Goal: Use online tool/utility: Utilize a website feature to perform a specific function

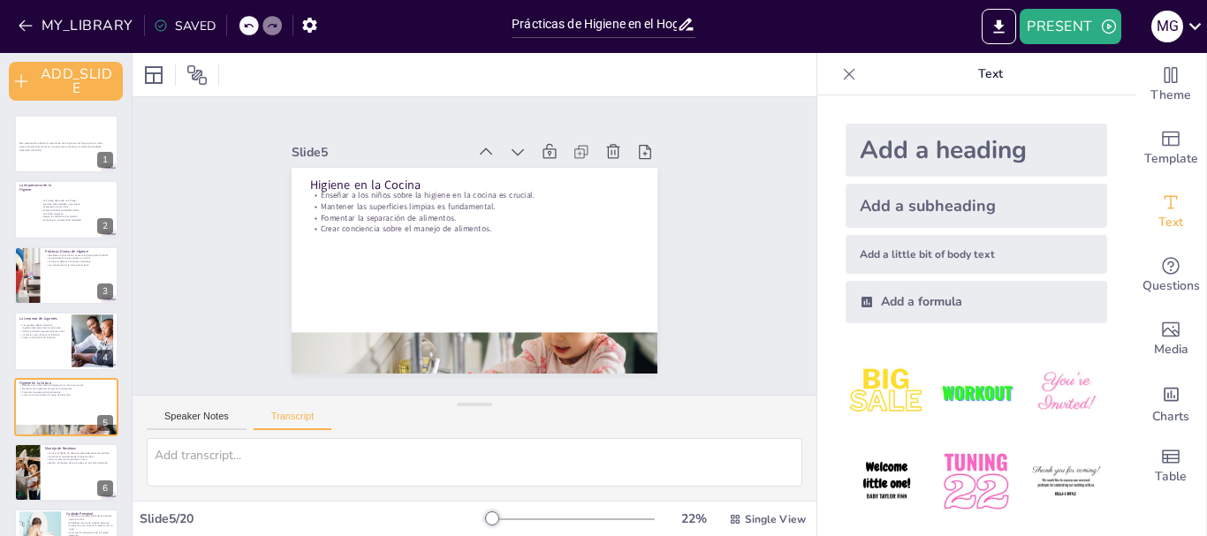
scroll to position [88, 0]
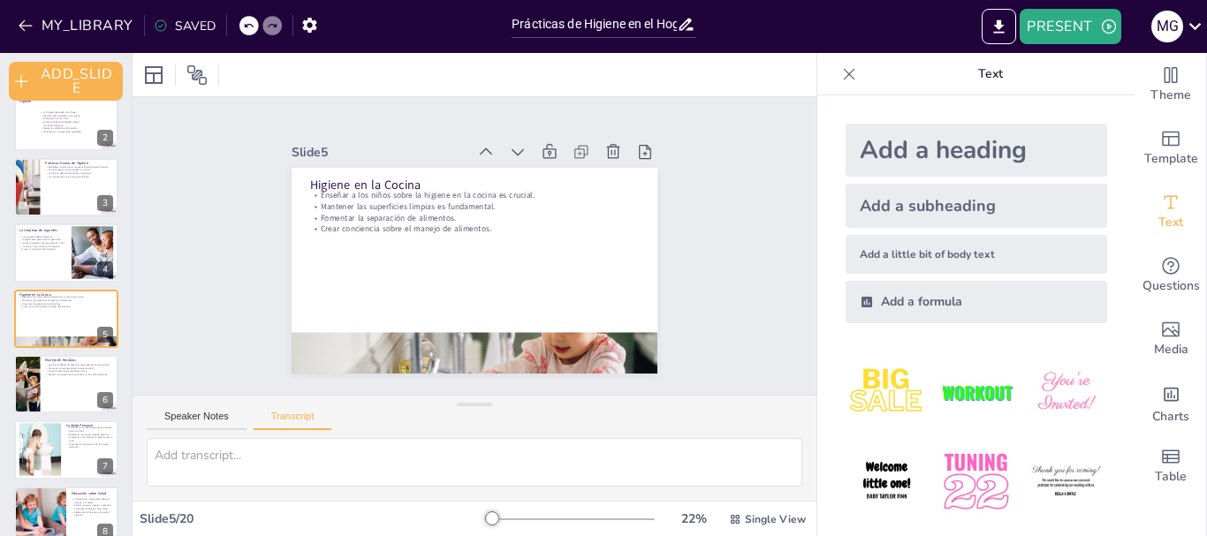
checkbox input "true"
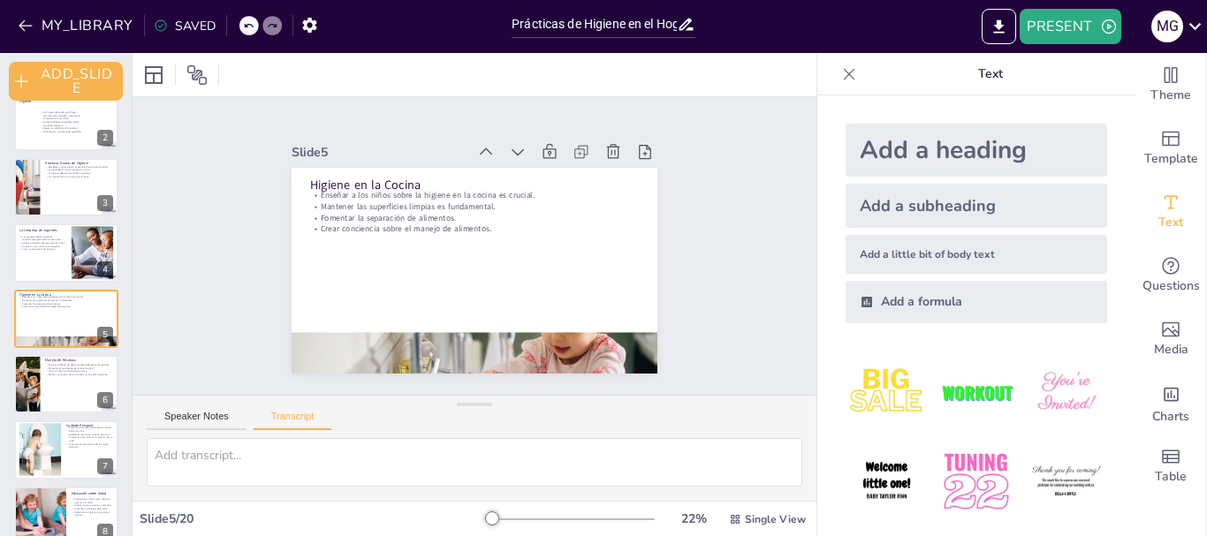
checkbox input "true"
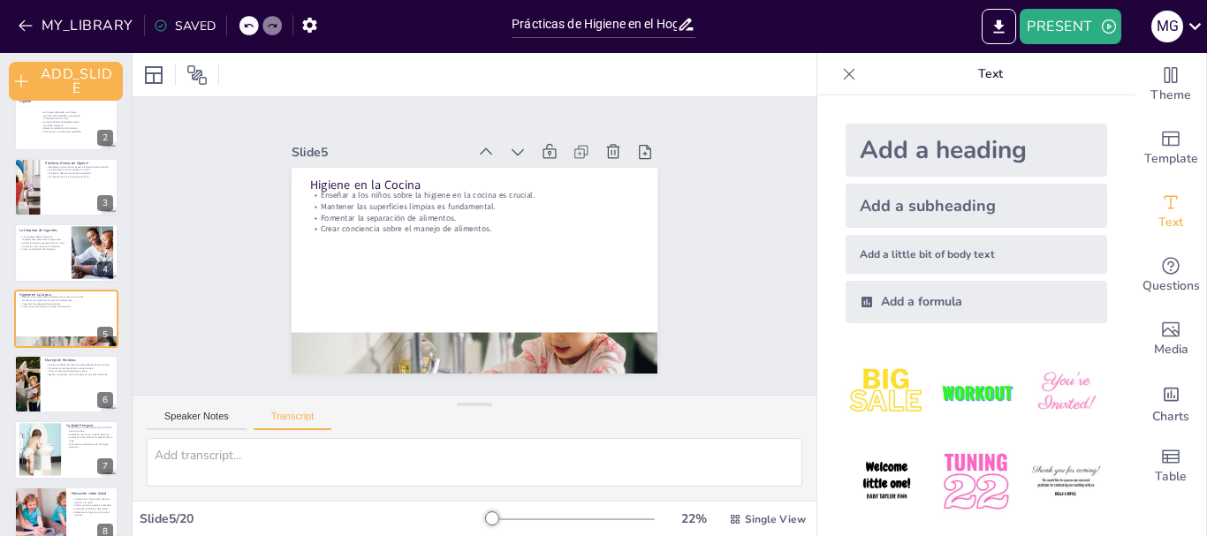
checkbox input "true"
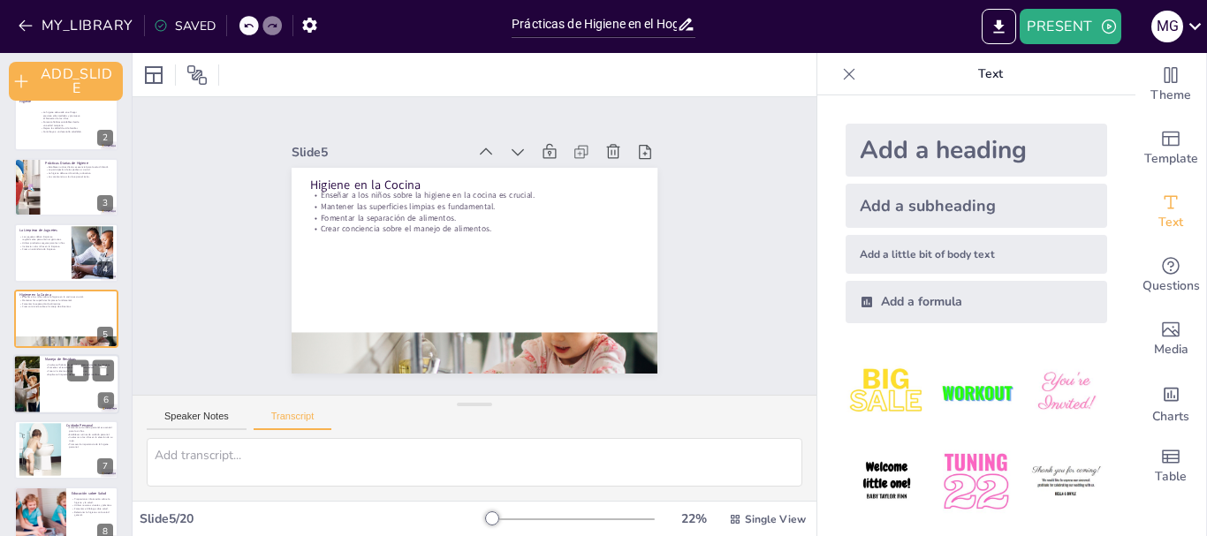
click at [48, 383] on div at bounding box center [66, 384] width 106 height 60
checkbox input "true"
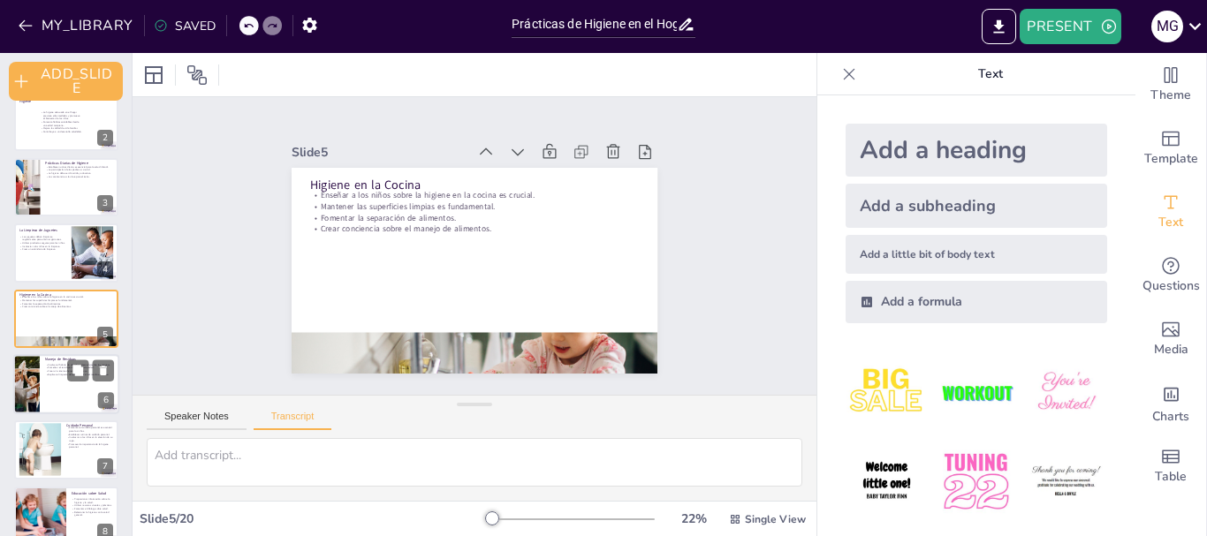
checkbox input "true"
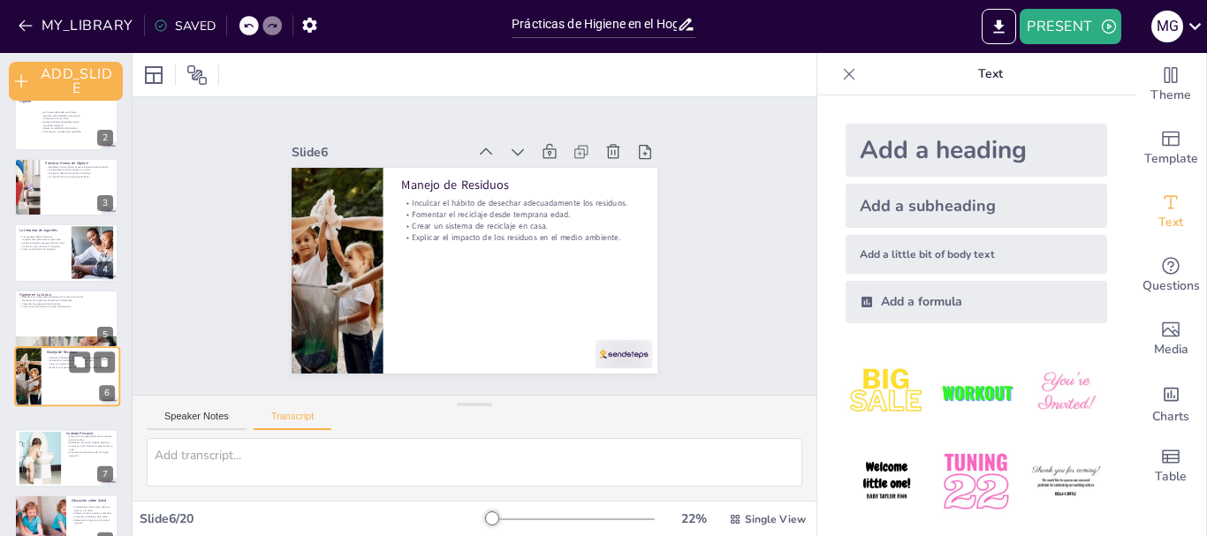
checkbox input "true"
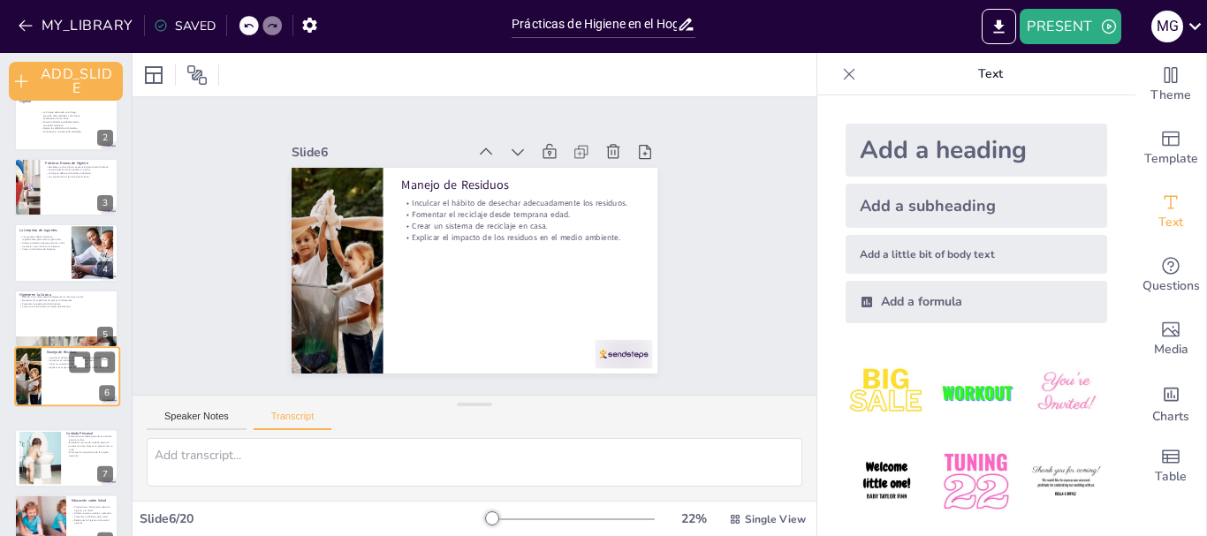
scroll to position [155, 0]
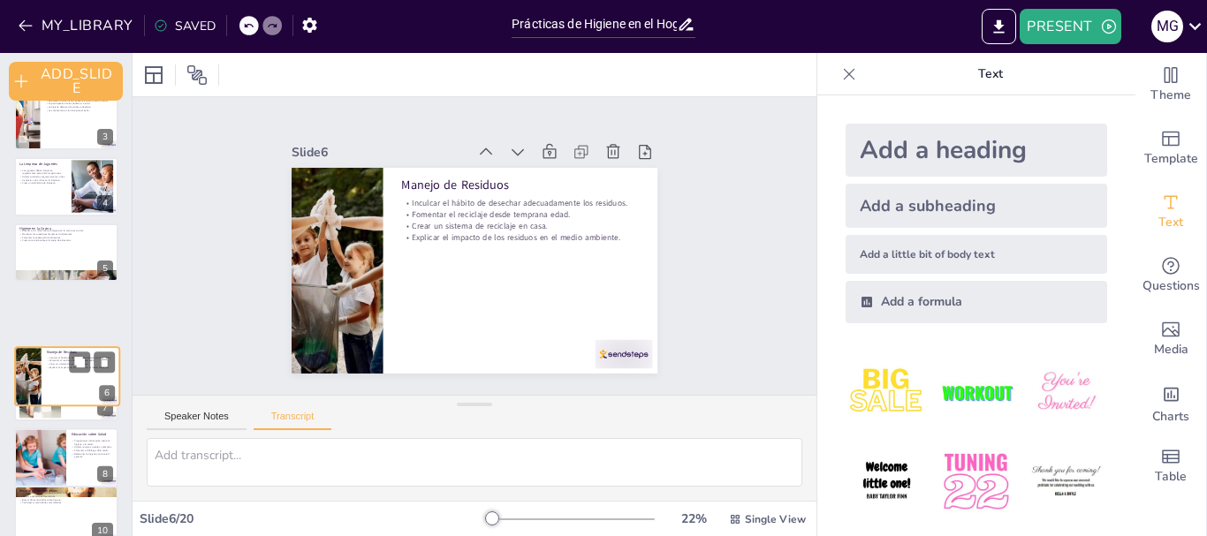
checkbox input "true"
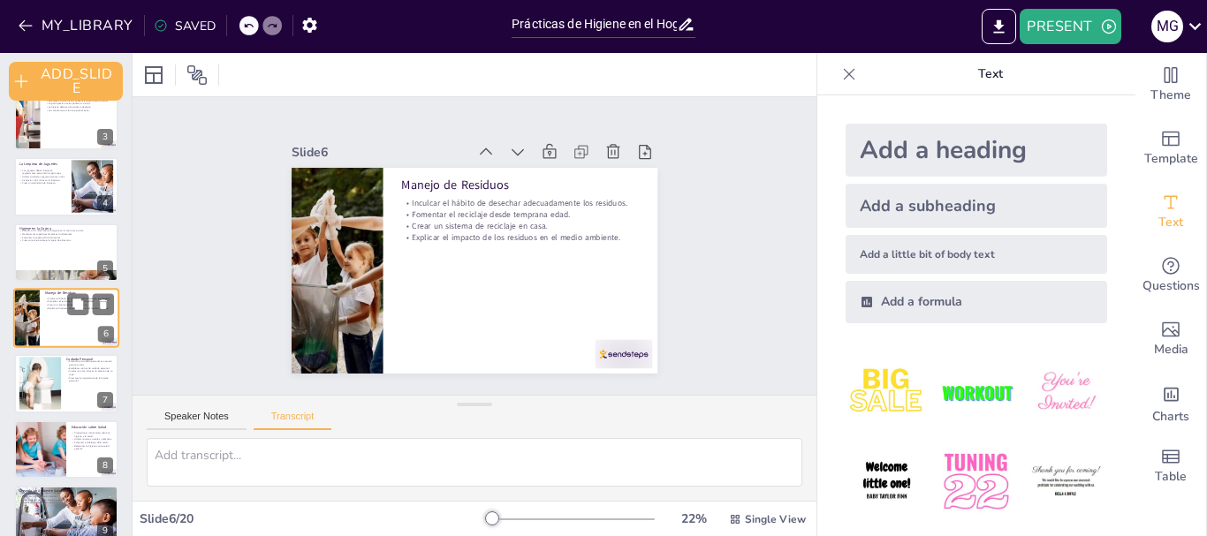
checkbox input "true"
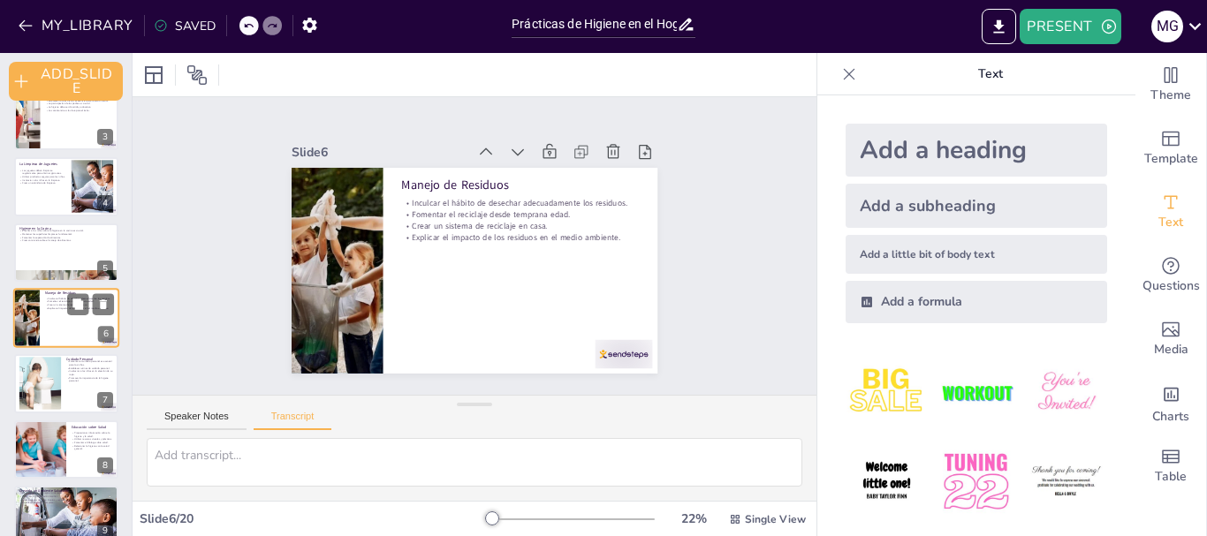
checkbox input "true"
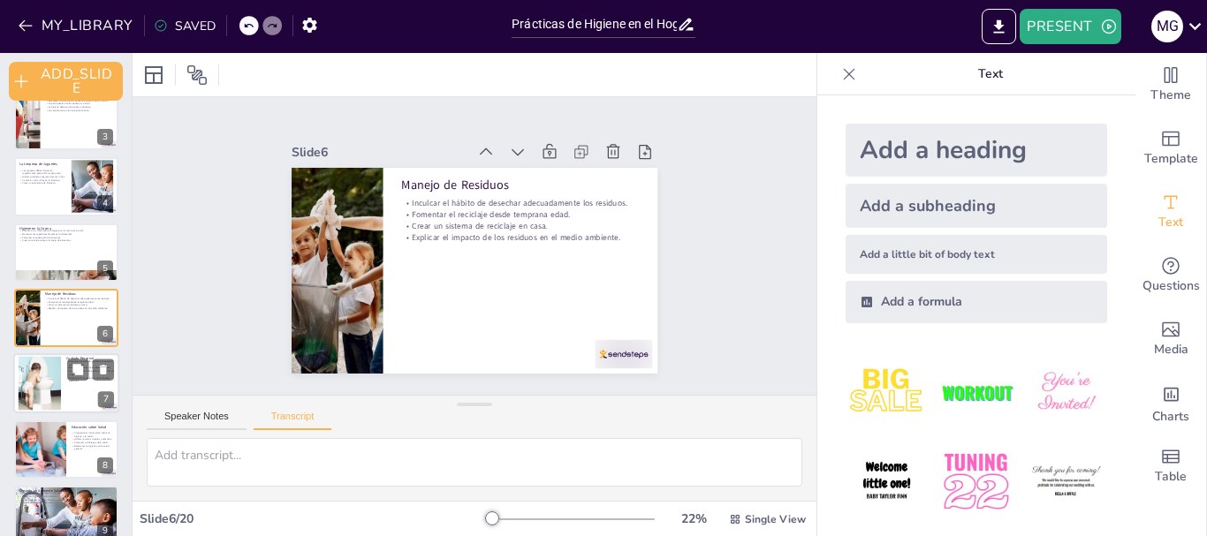
checkbox input "true"
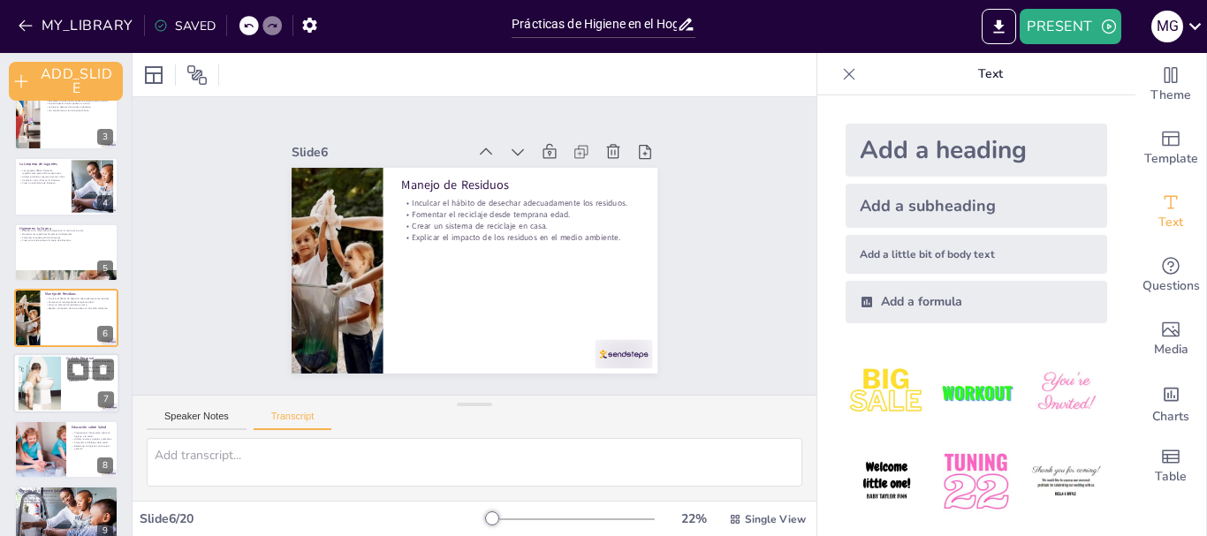
checkbox input "true"
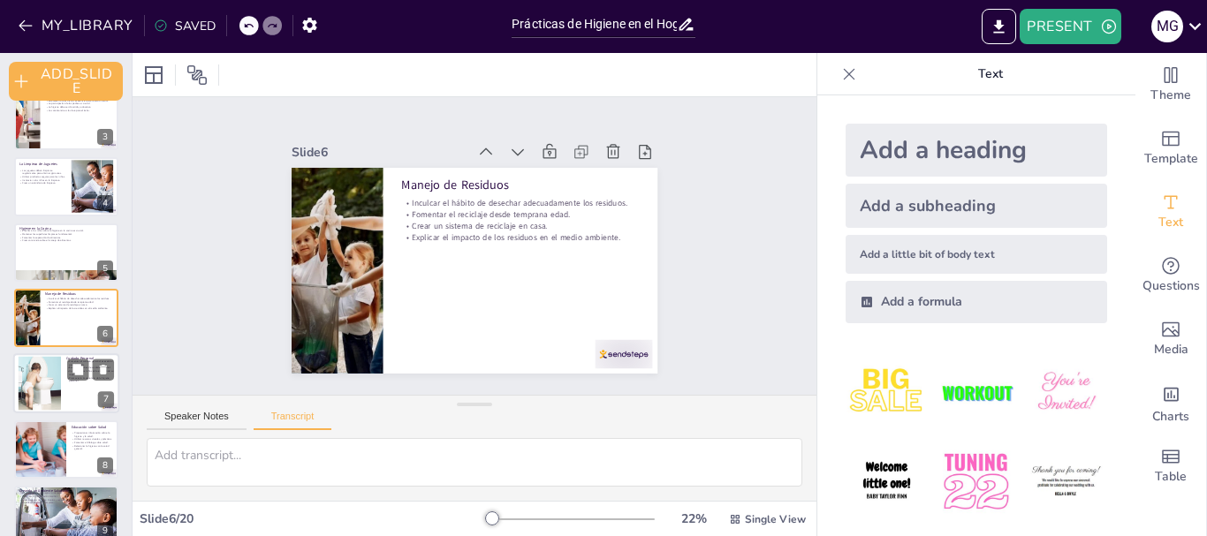
checkbox input "true"
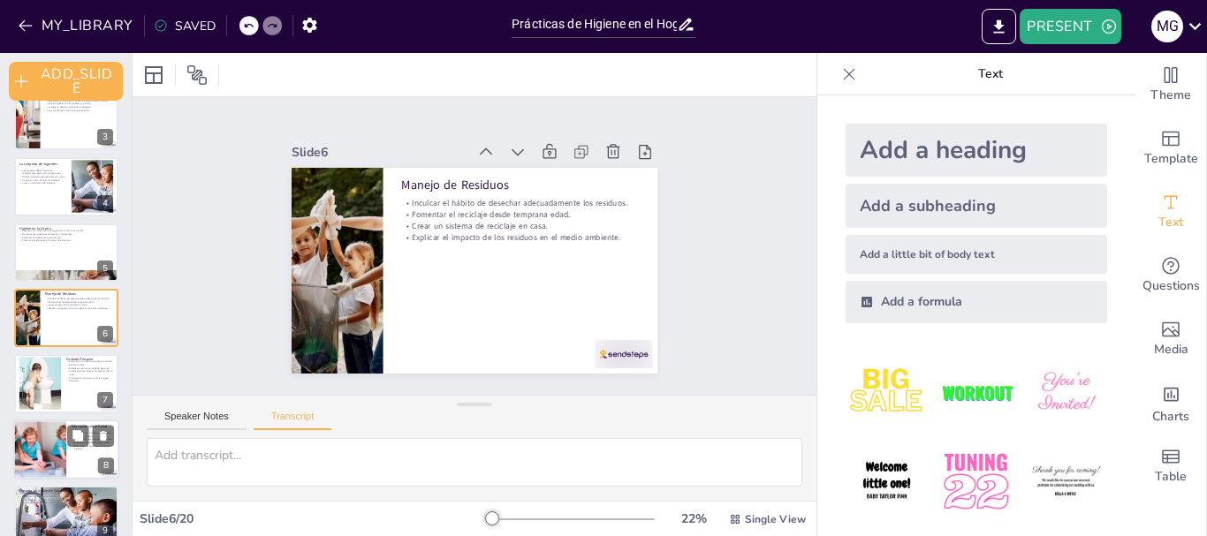
click at [38, 376] on div at bounding box center [41, 384] width 80 height 53
checkbox input "true"
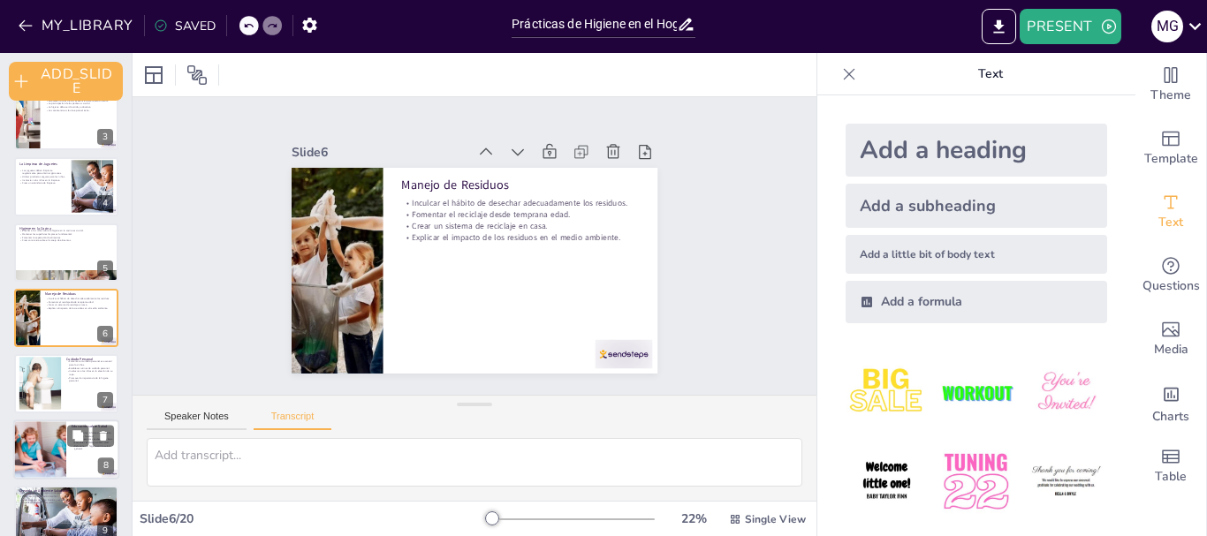
checkbox input "true"
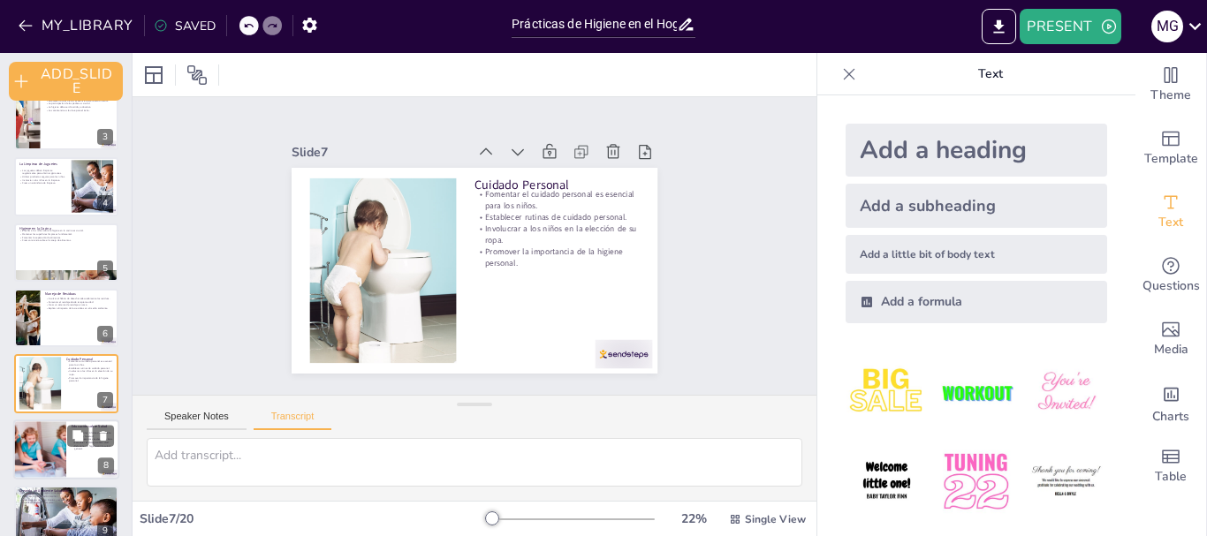
scroll to position [220, 0]
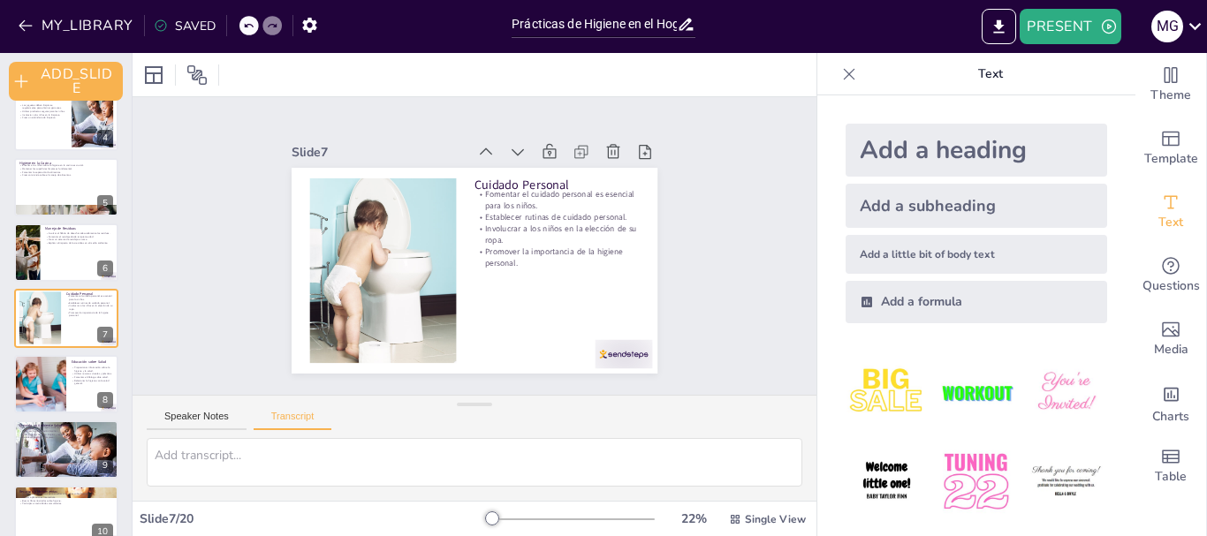
checkbox input "true"
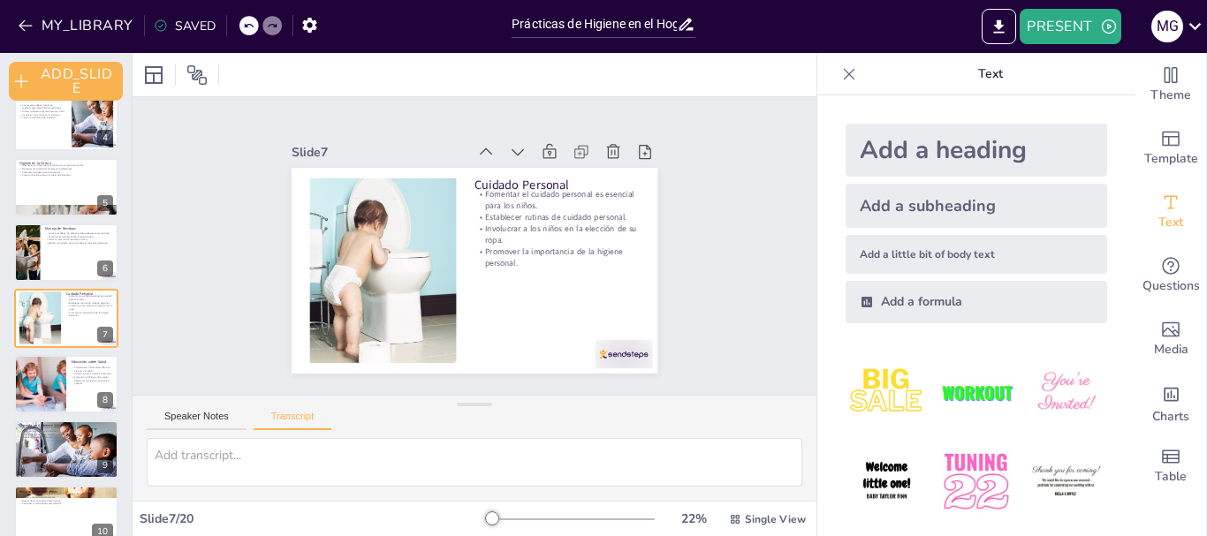
checkbox input "true"
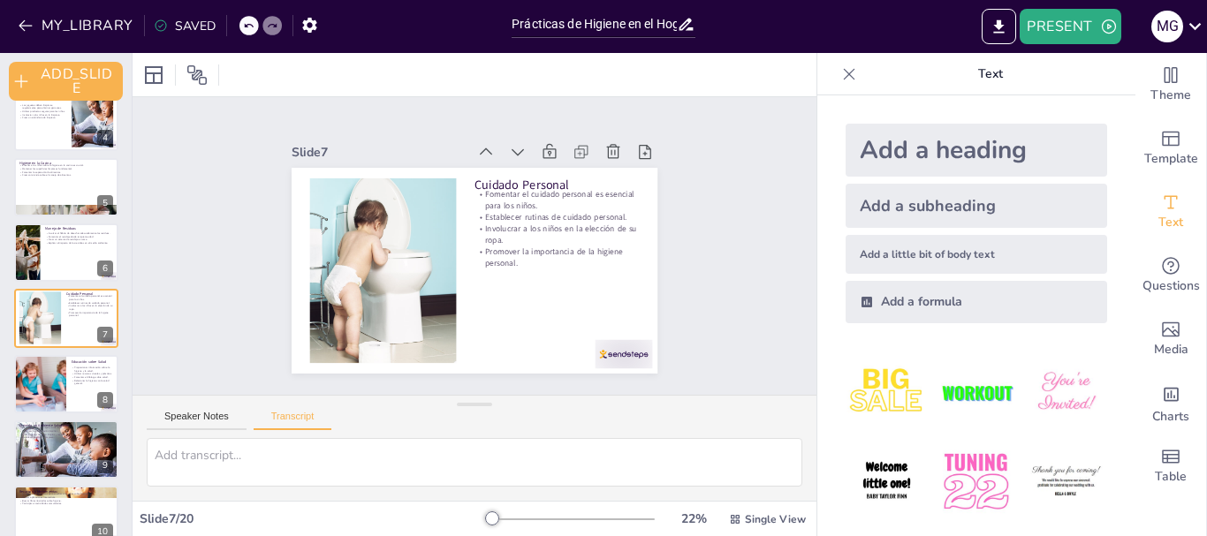
checkbox input "true"
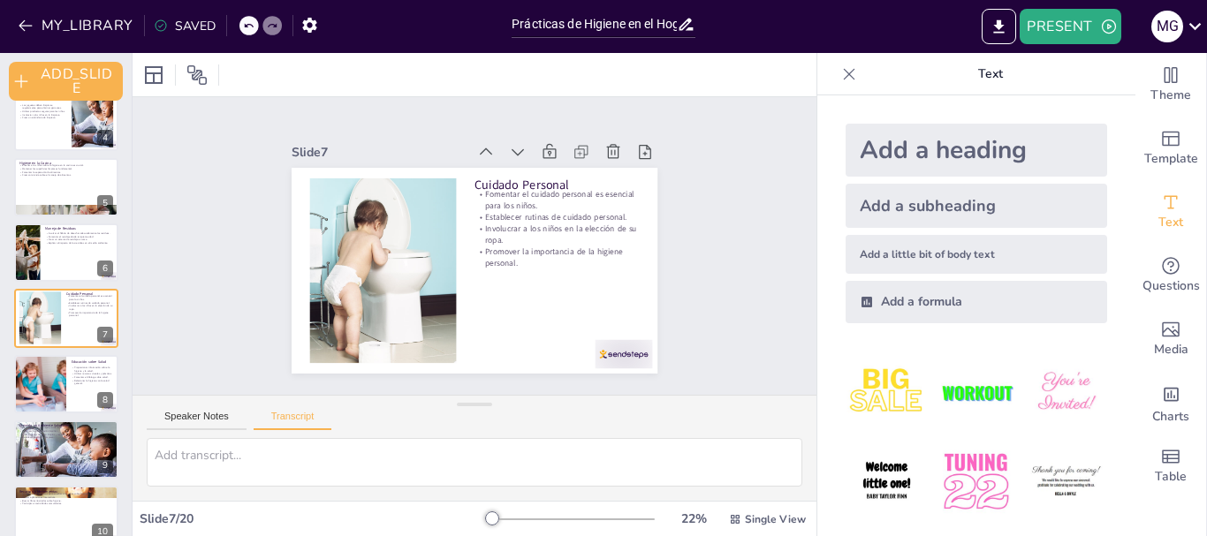
checkbox input "true"
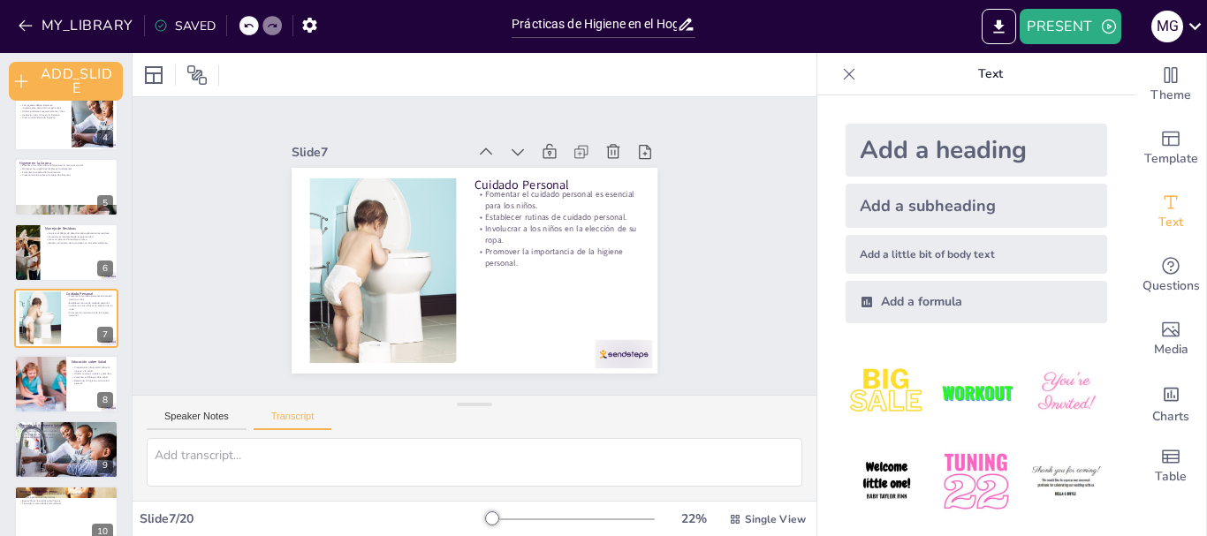
checkbox input "true"
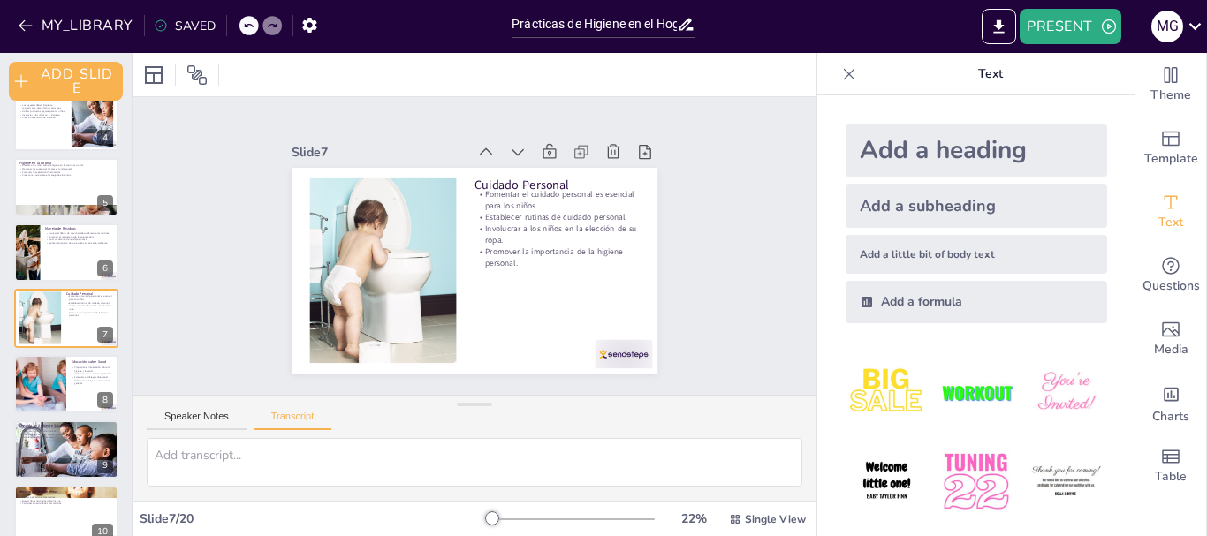
checkbox input "true"
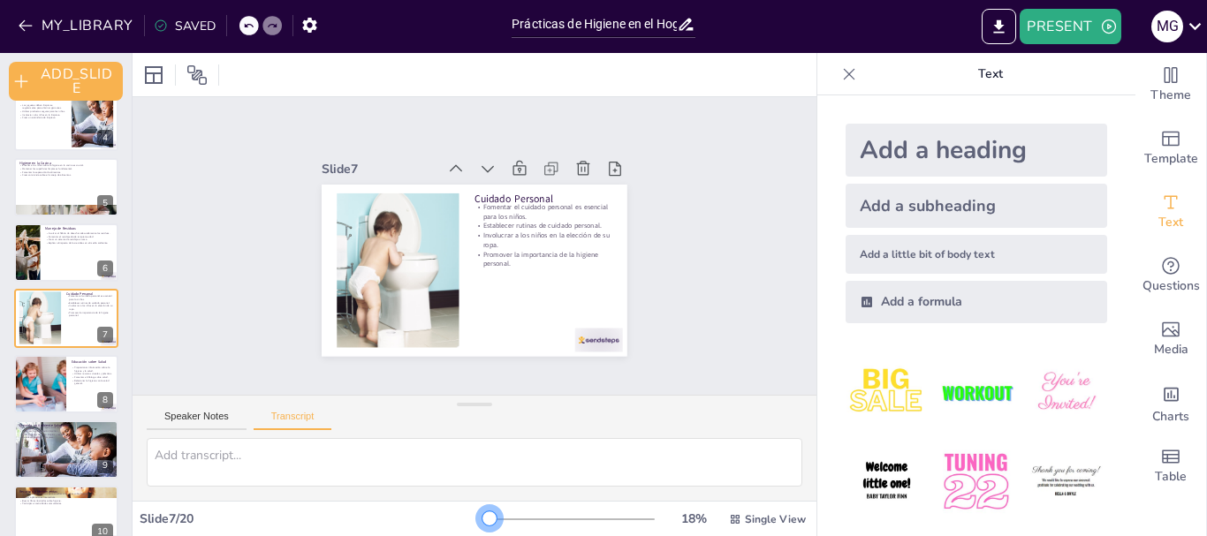
checkbox input "true"
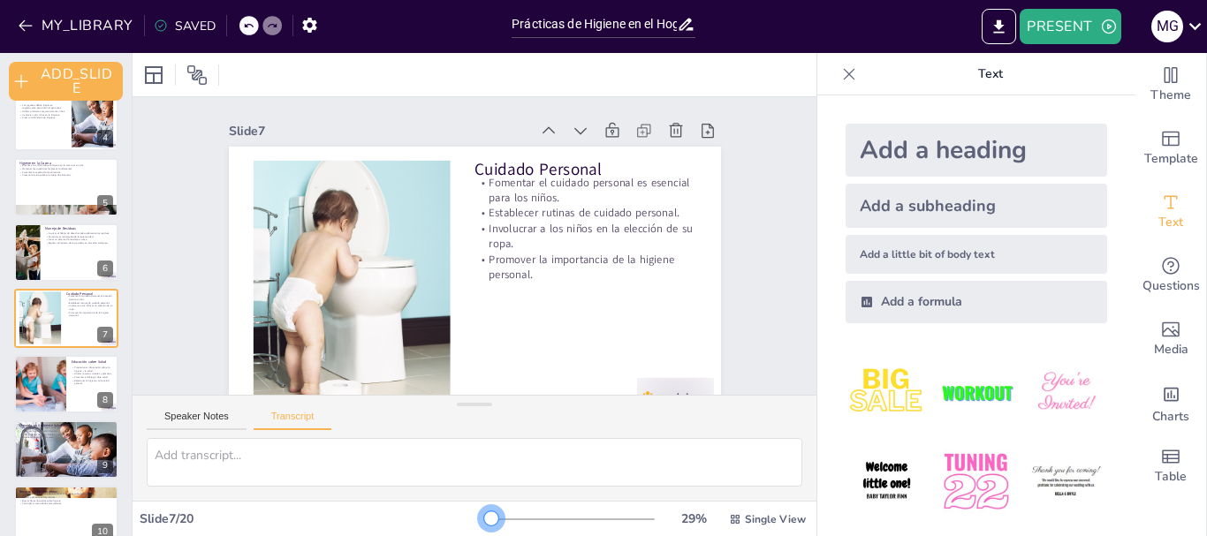
checkbox input "true"
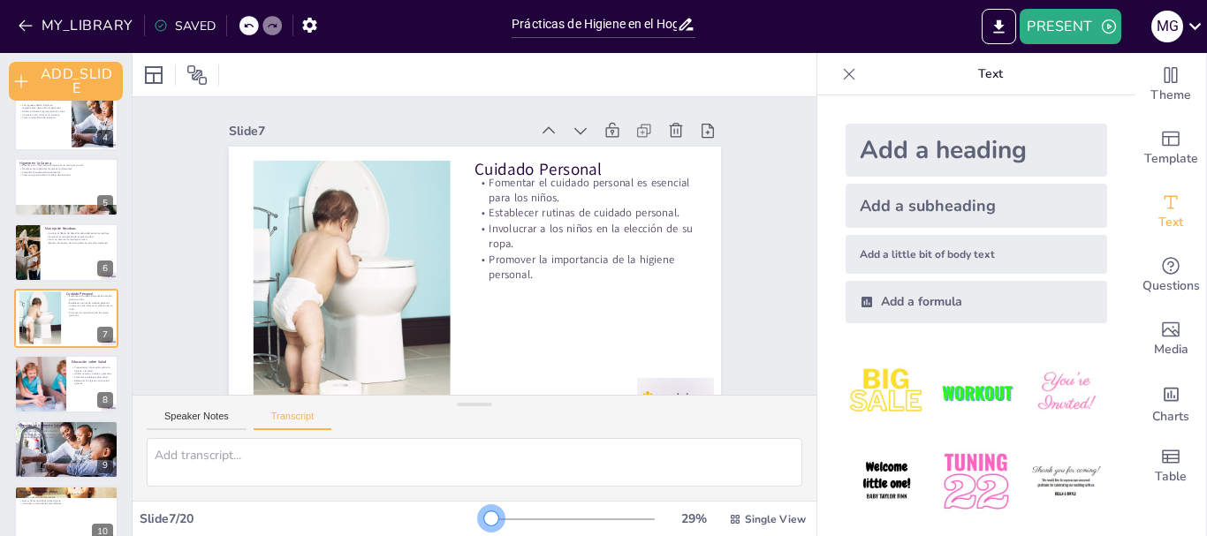
checkbox input "true"
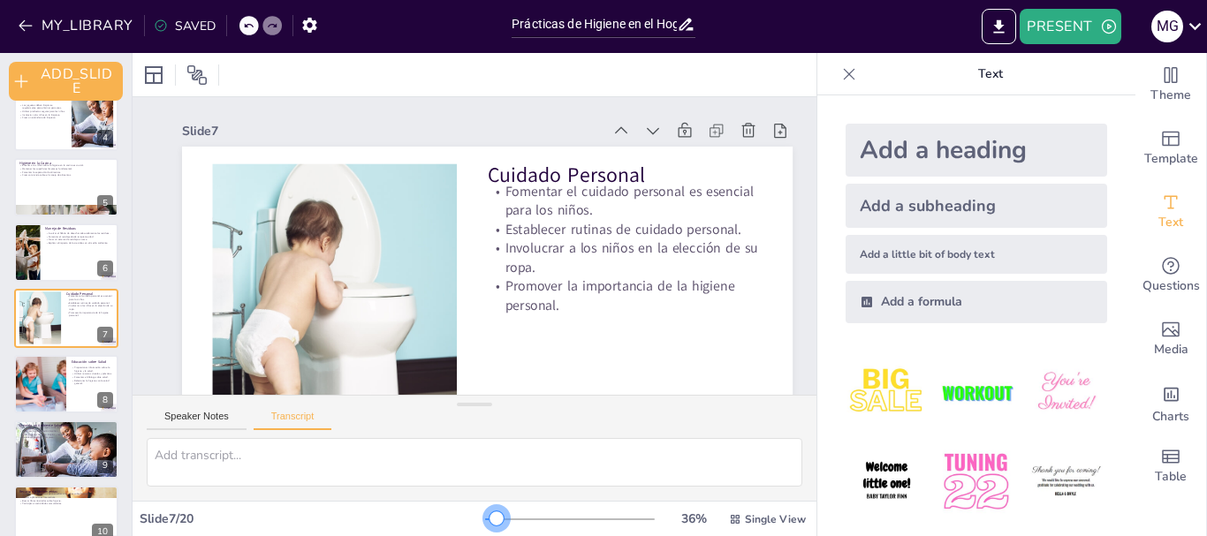
checkbox input "true"
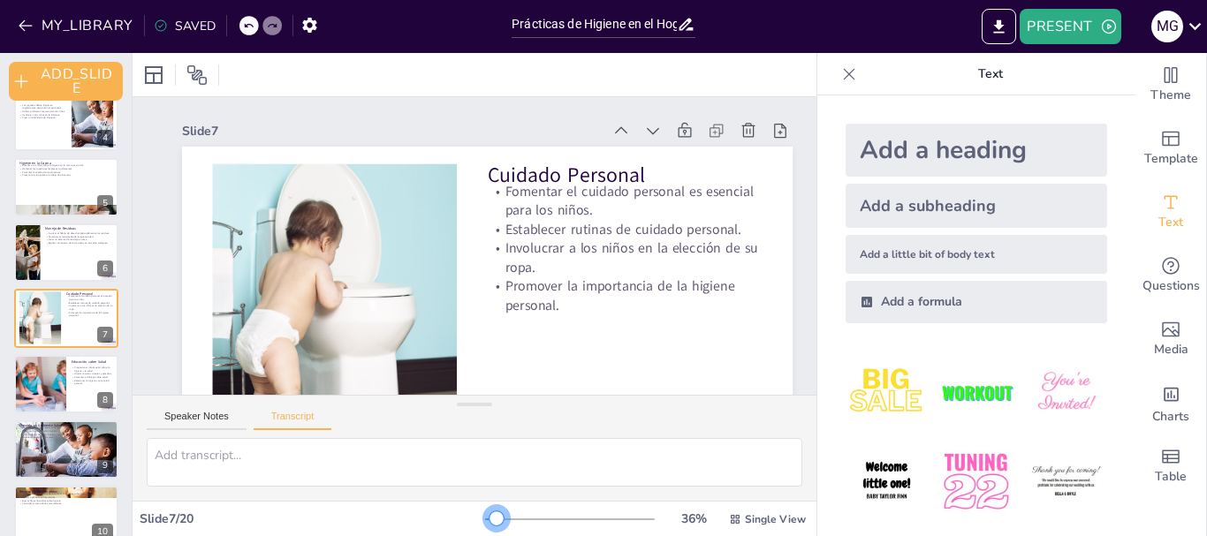
drag, startPoint x: 477, startPoint y: 516, endPoint x: 488, endPoint y: 513, distance: 10.9
click at [490, 513] on div at bounding box center [497, 519] width 14 height 14
checkbox input "true"
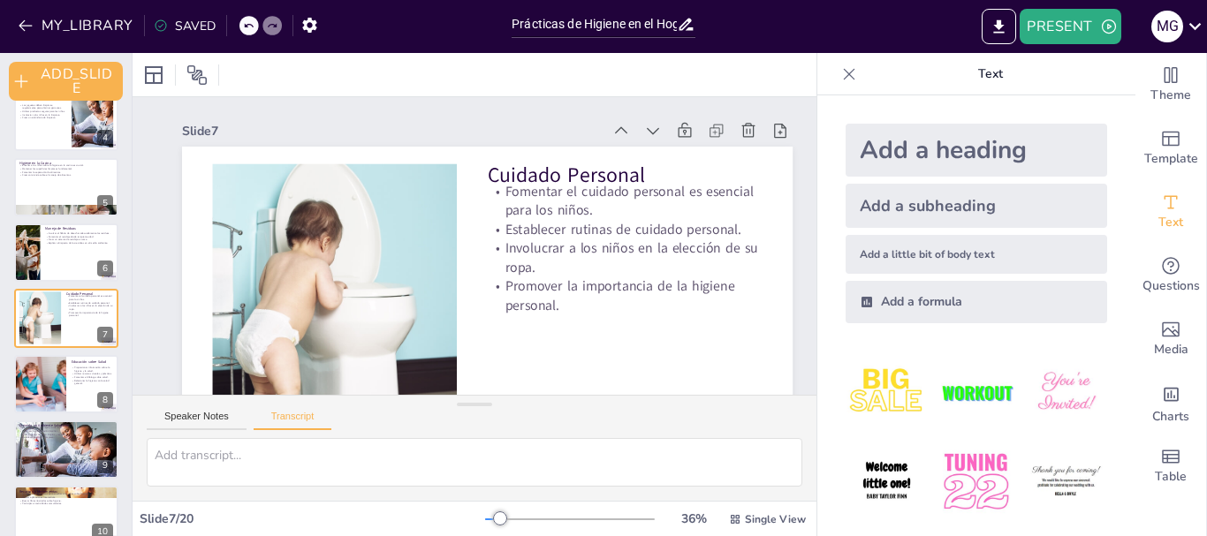
checkbox input "true"
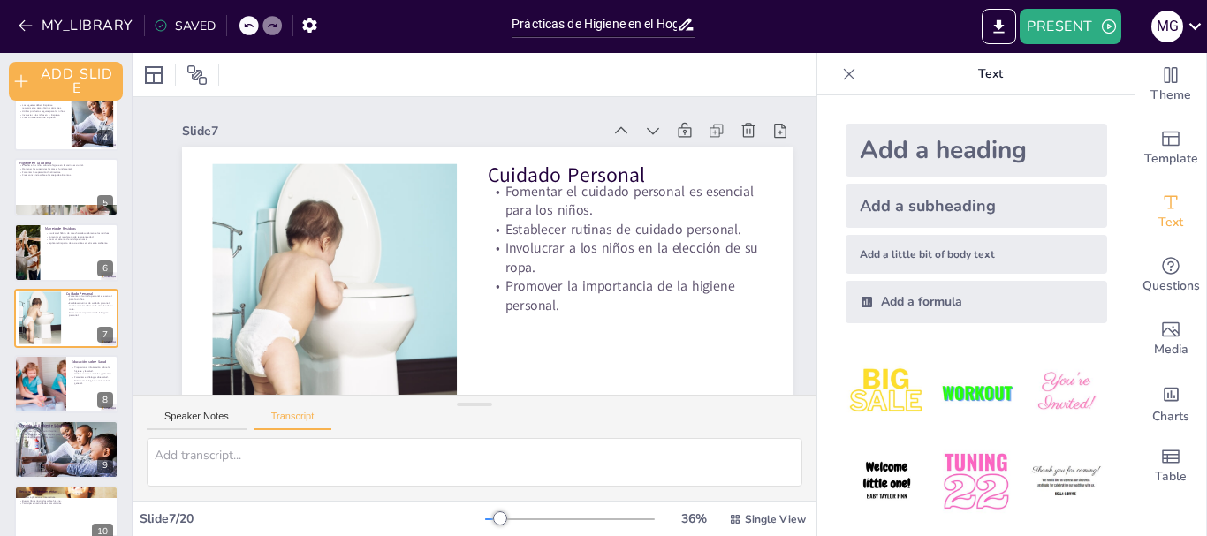
checkbox input "true"
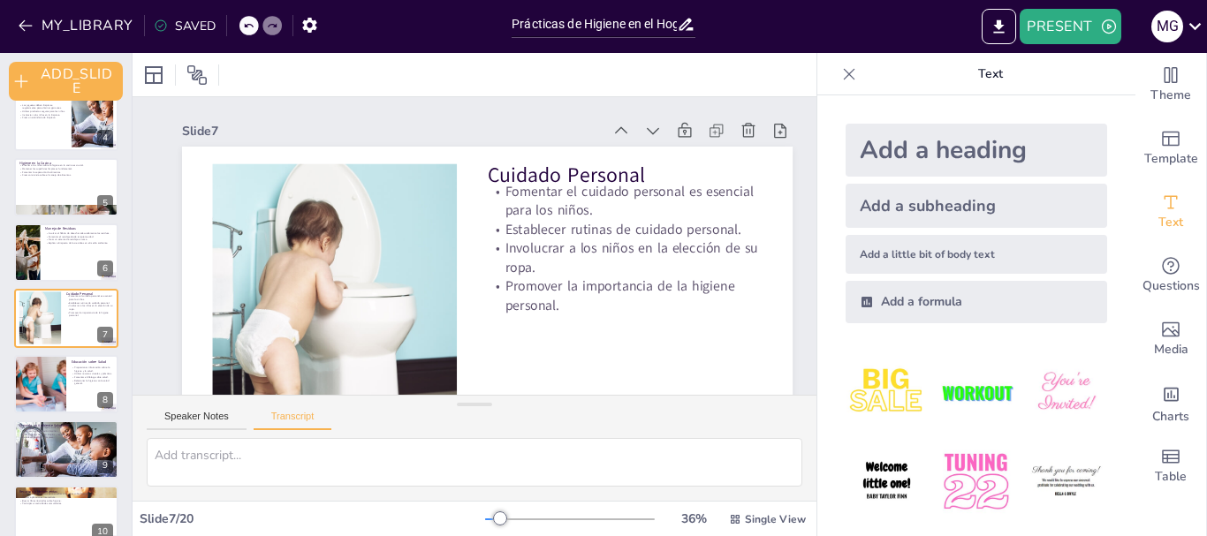
checkbox input "true"
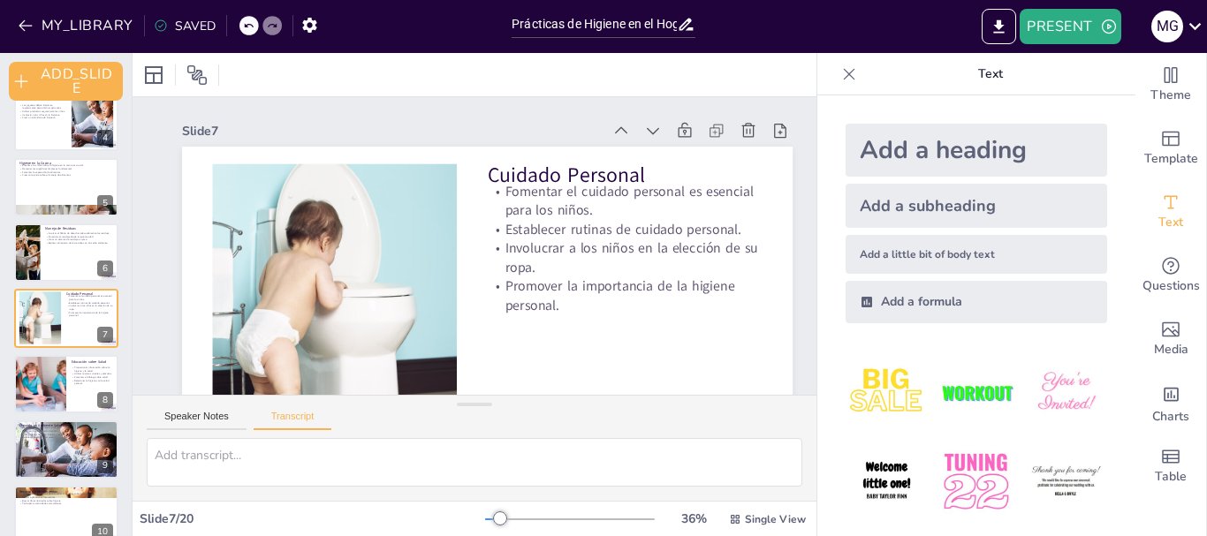
checkbox input "true"
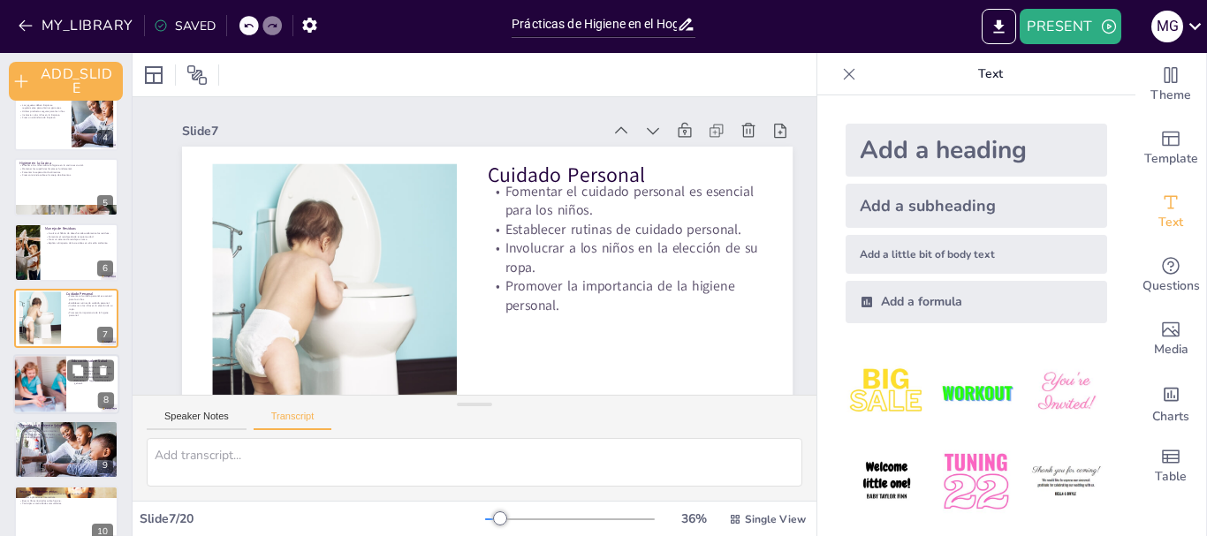
checkbox input "true"
click at [60, 383] on div at bounding box center [40, 384] width 106 height 60
checkbox input "true"
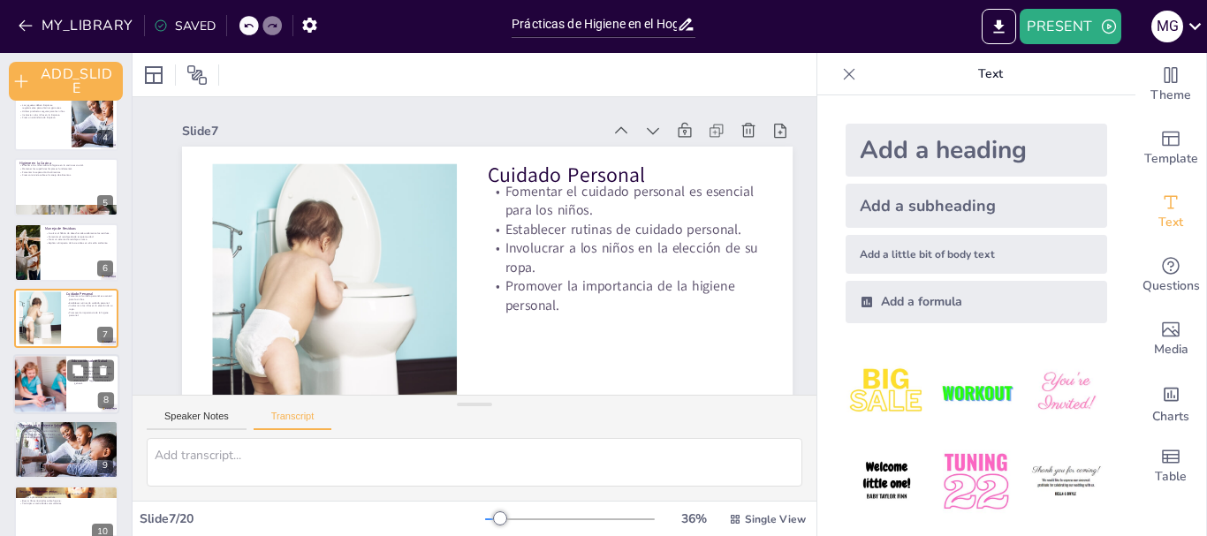
checkbox input "true"
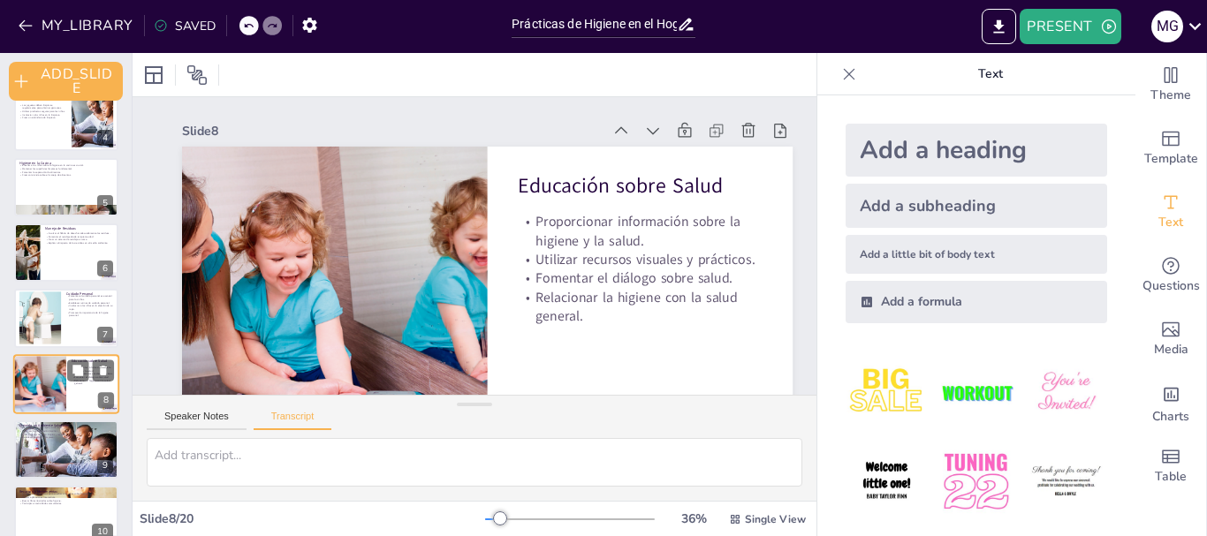
checkbox input "true"
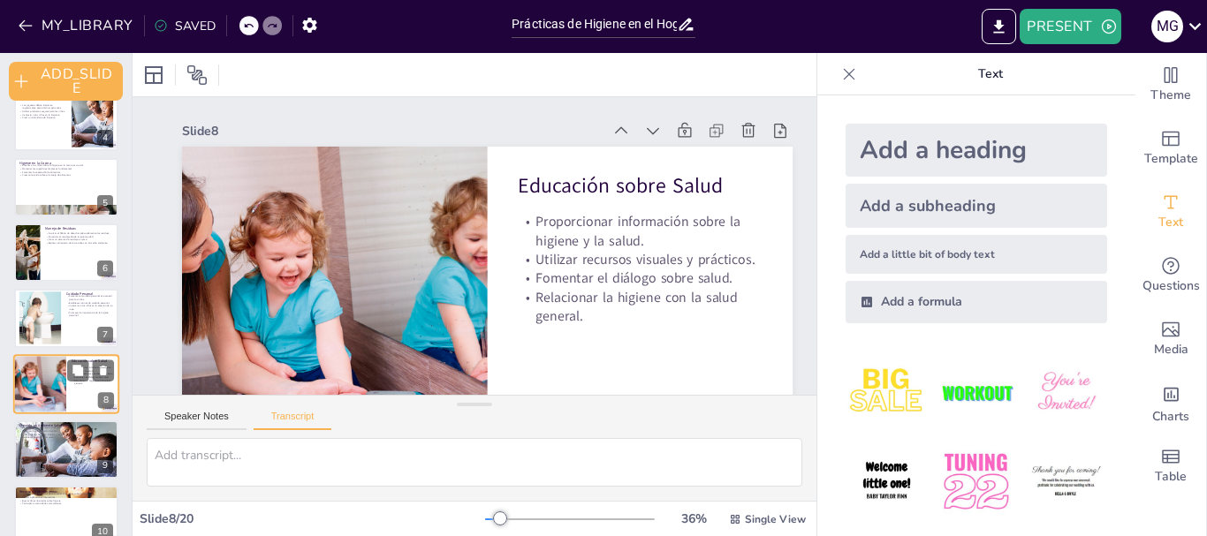
scroll to position [285, 0]
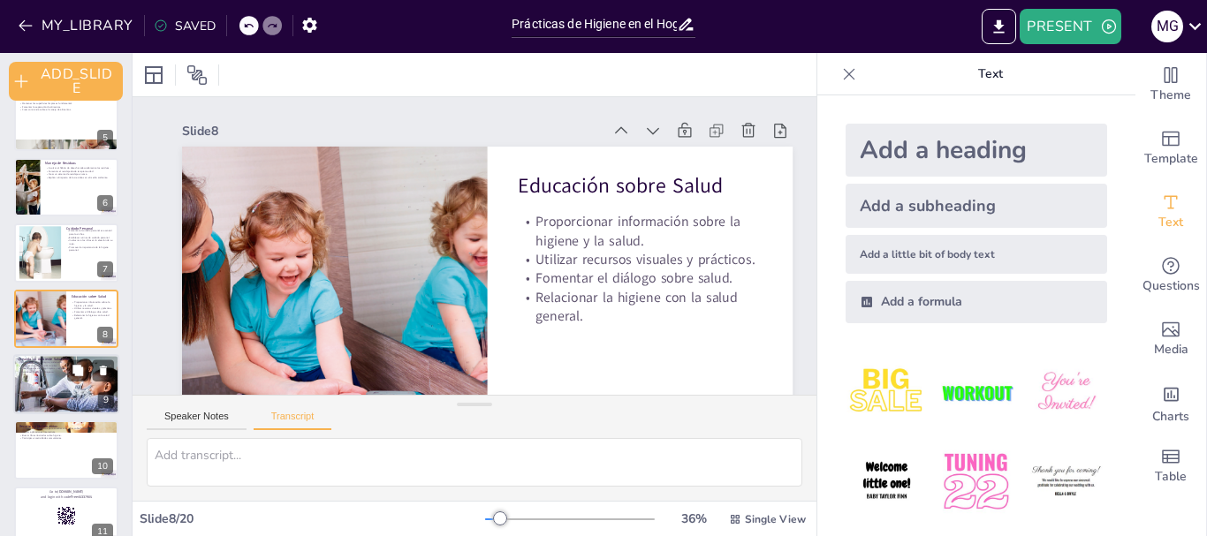
checkbox input "true"
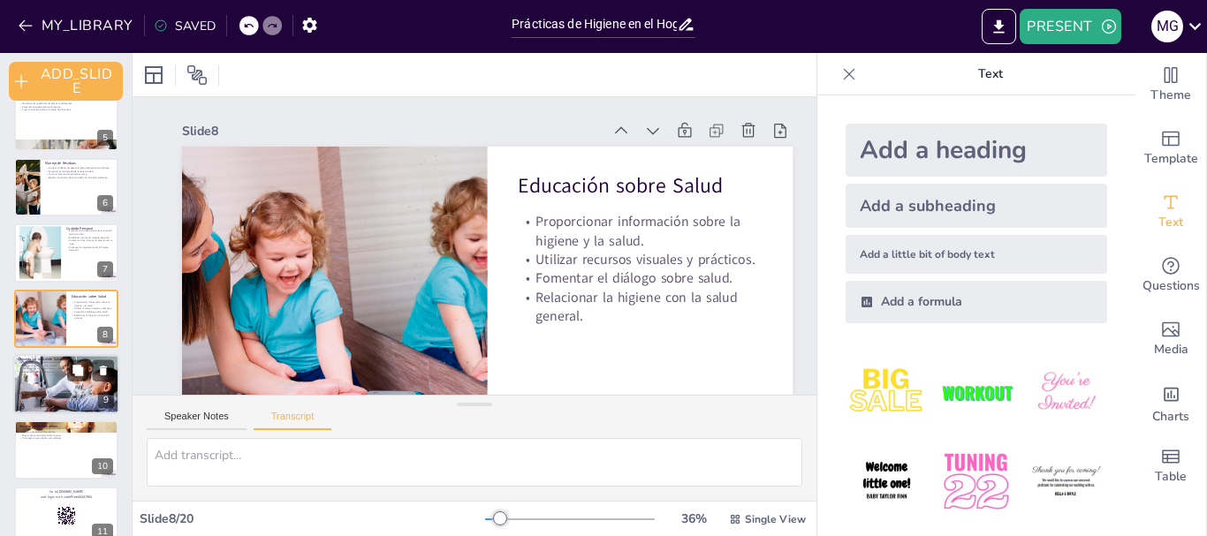
checkbox input "true"
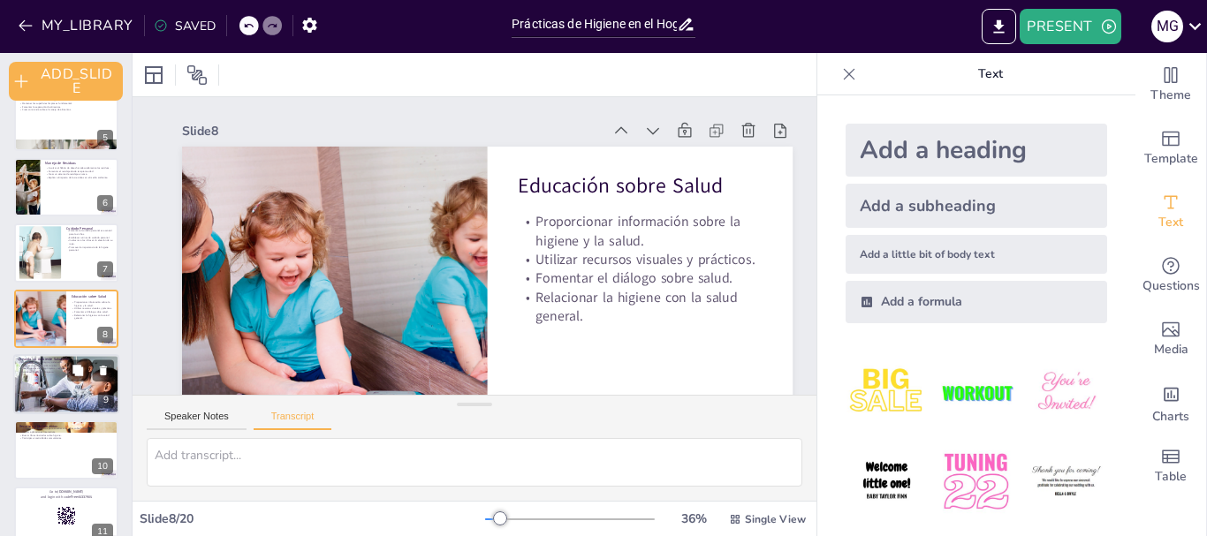
checkbox input "true"
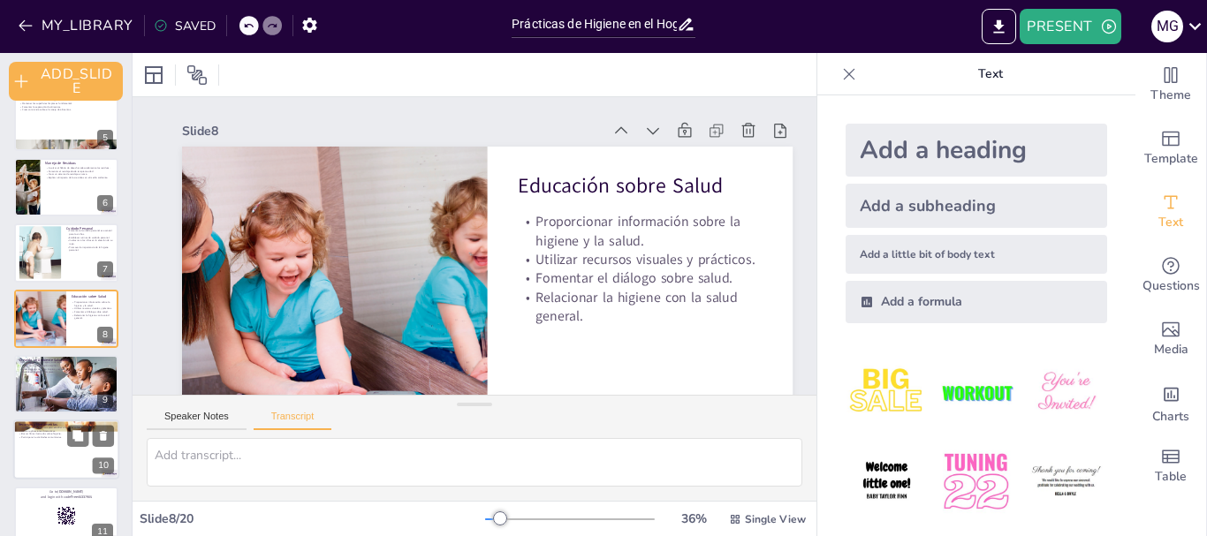
checkbox input "true"
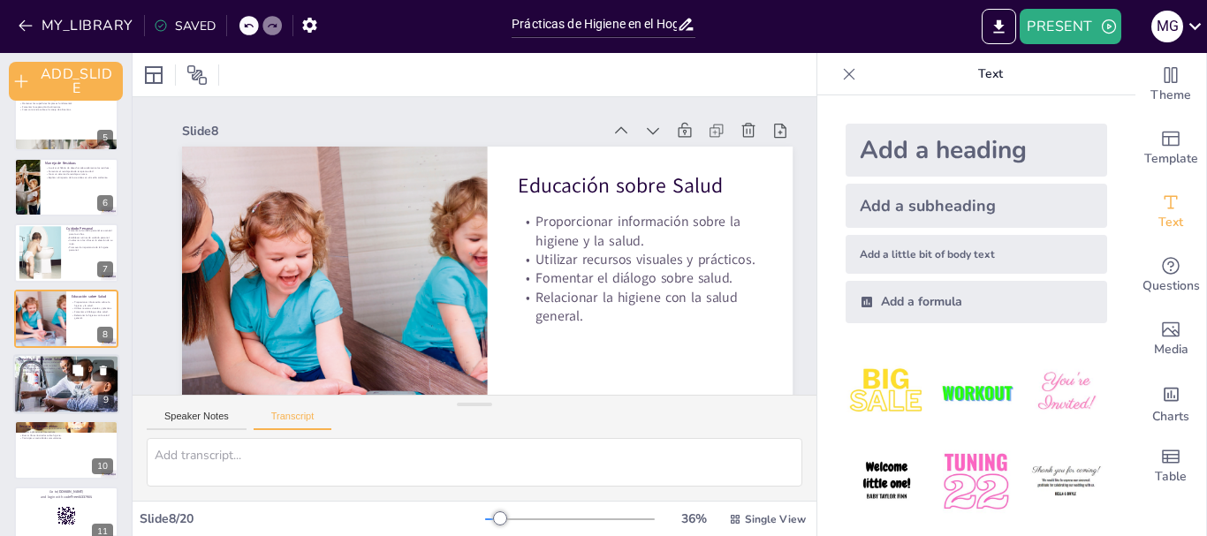
checkbox input "true"
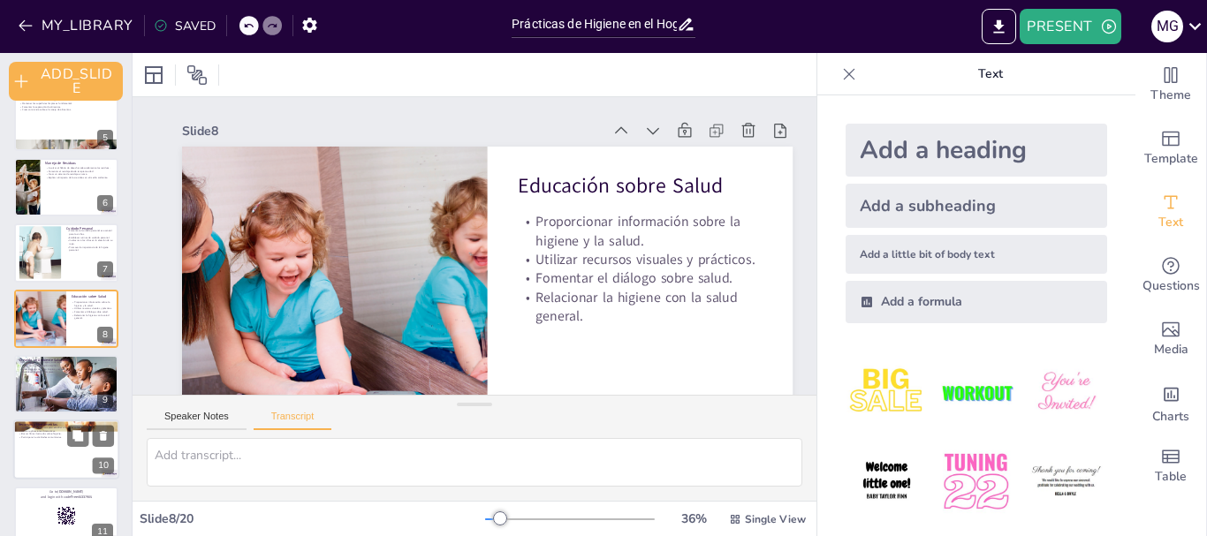
click at [47, 385] on div at bounding box center [66, 384] width 125 height 58
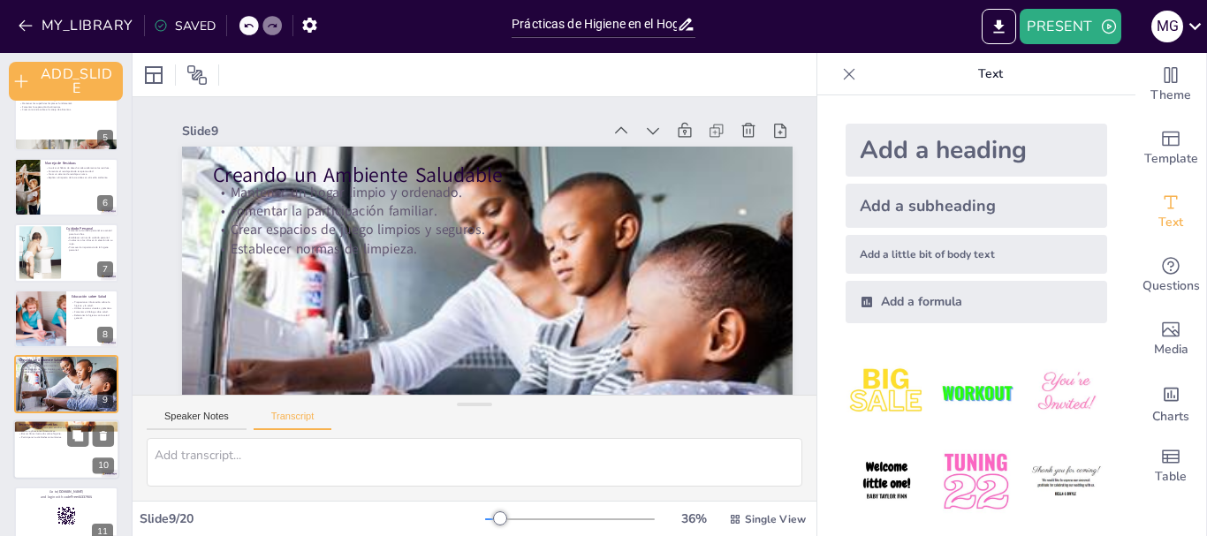
checkbox input "true"
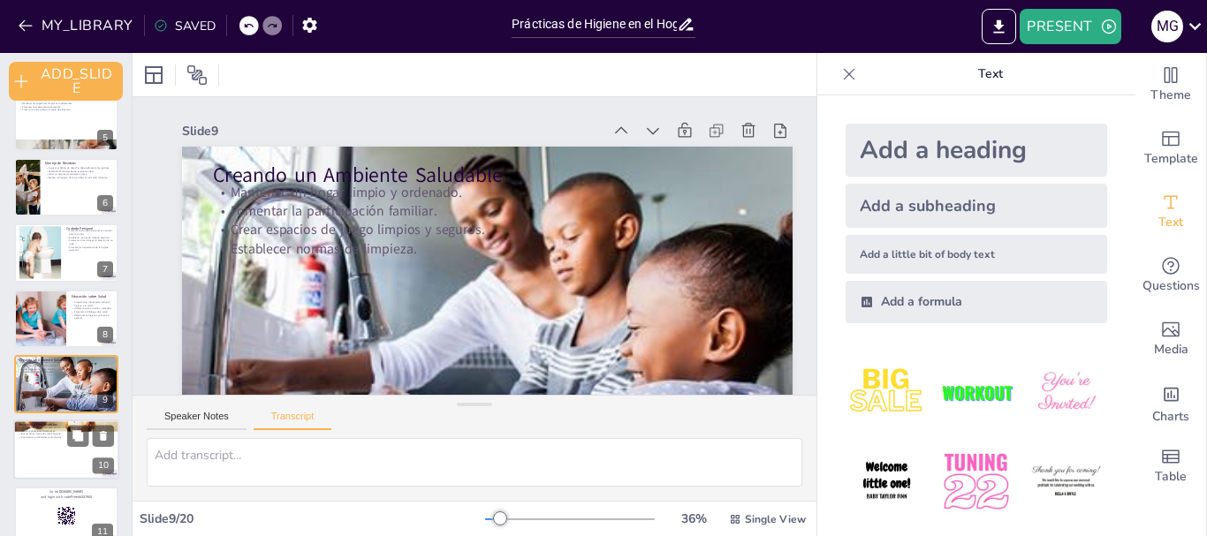
checkbox input "true"
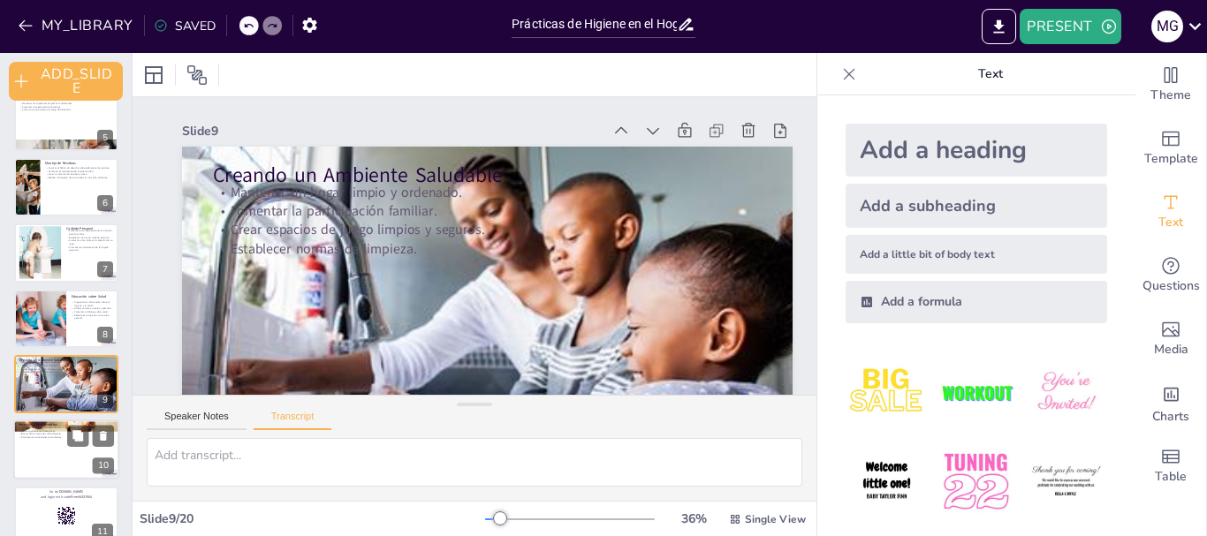
scroll to position [352, 0]
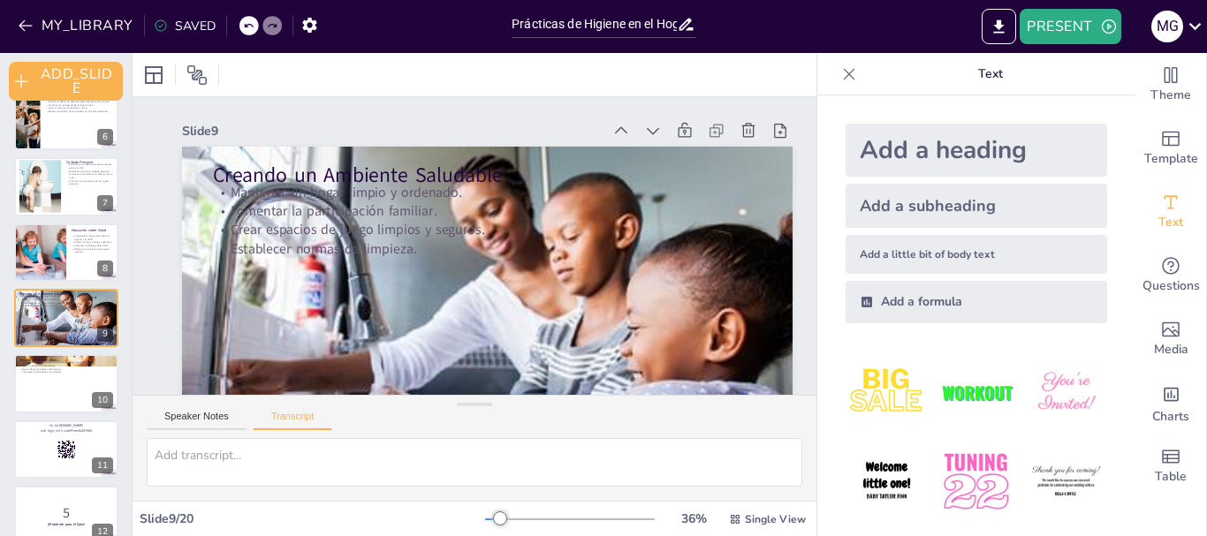
checkbox input "true"
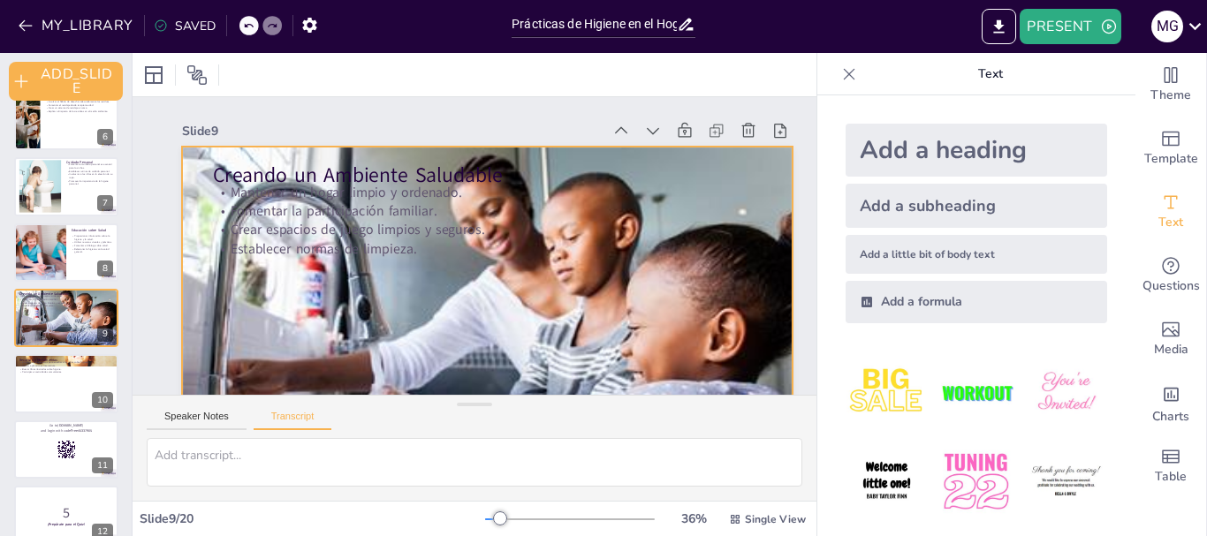
checkbox input "true"
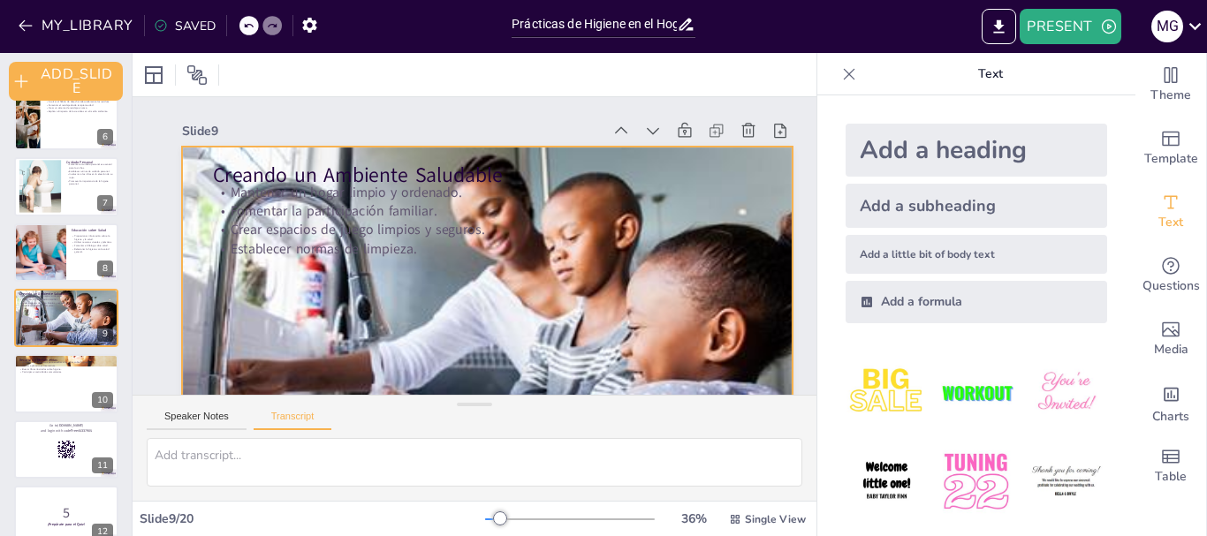
click at [621, 147] on div "Creando un Ambiente Saludable Mantener un hogar limpio y ordenado. Fomentar la …" at bounding box center [487, 147] width 611 height 0
checkbox input "true"
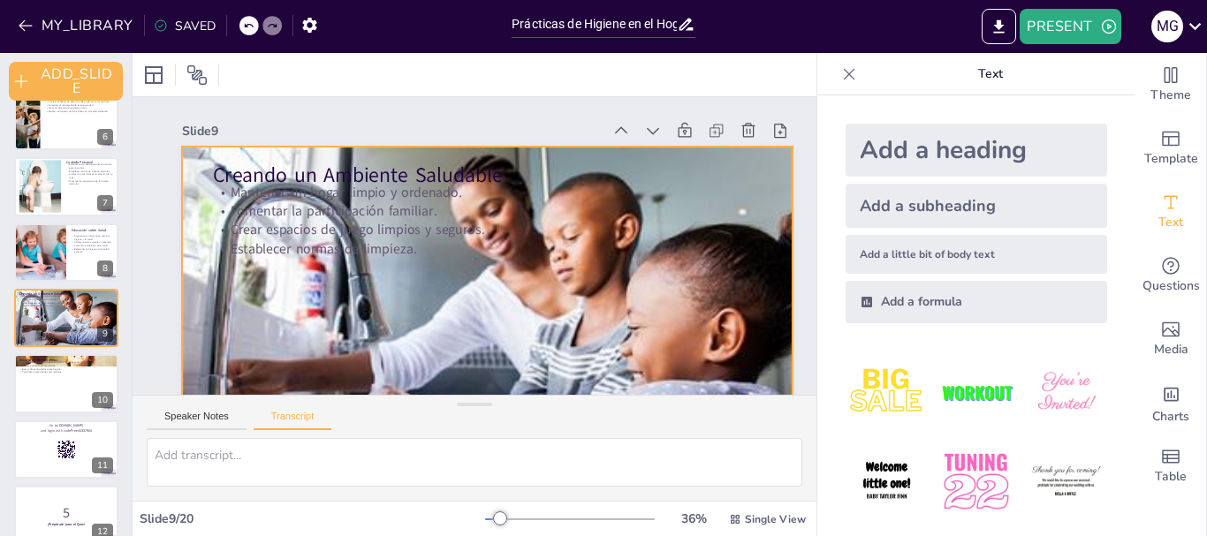
checkbox input "true"
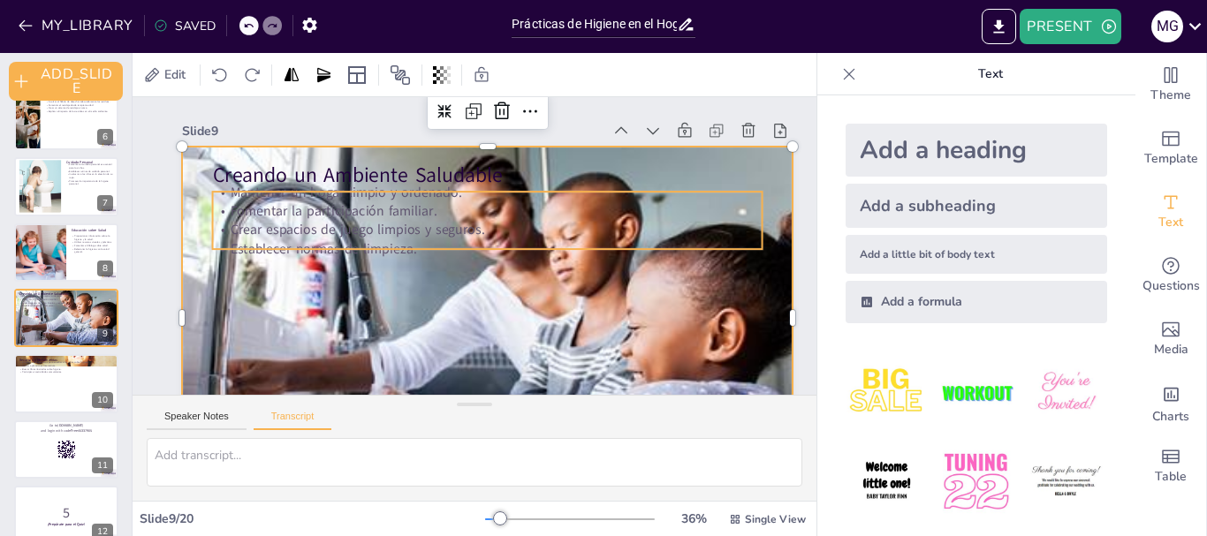
checkbox input "true"
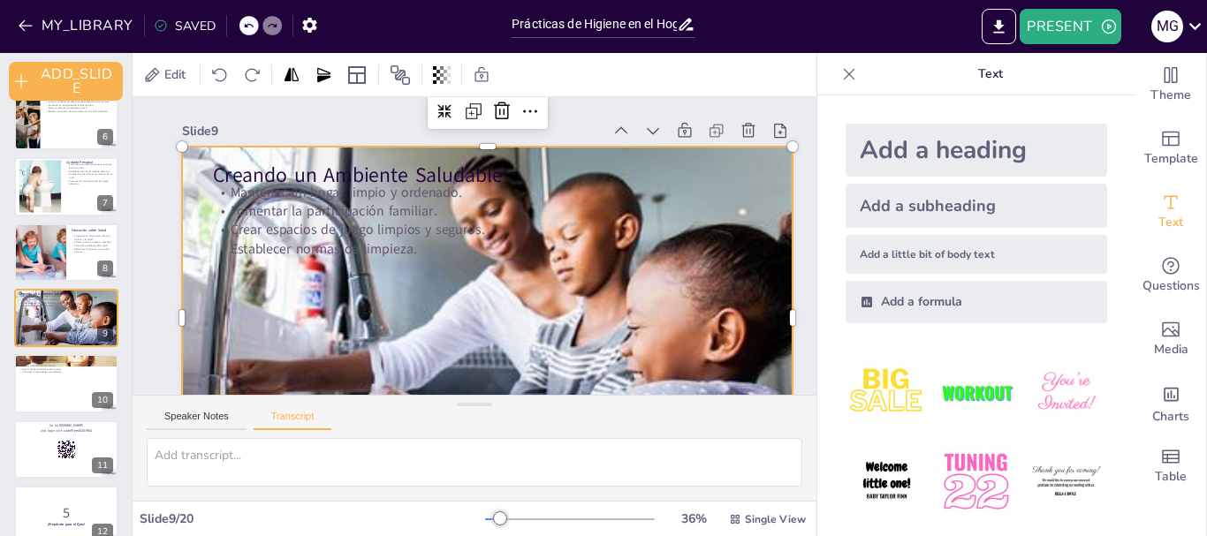
click at [709, 302] on div at bounding box center [487, 319] width 731 height 344
click at [747, 130] on icon at bounding box center [748, 130] width 13 height 14
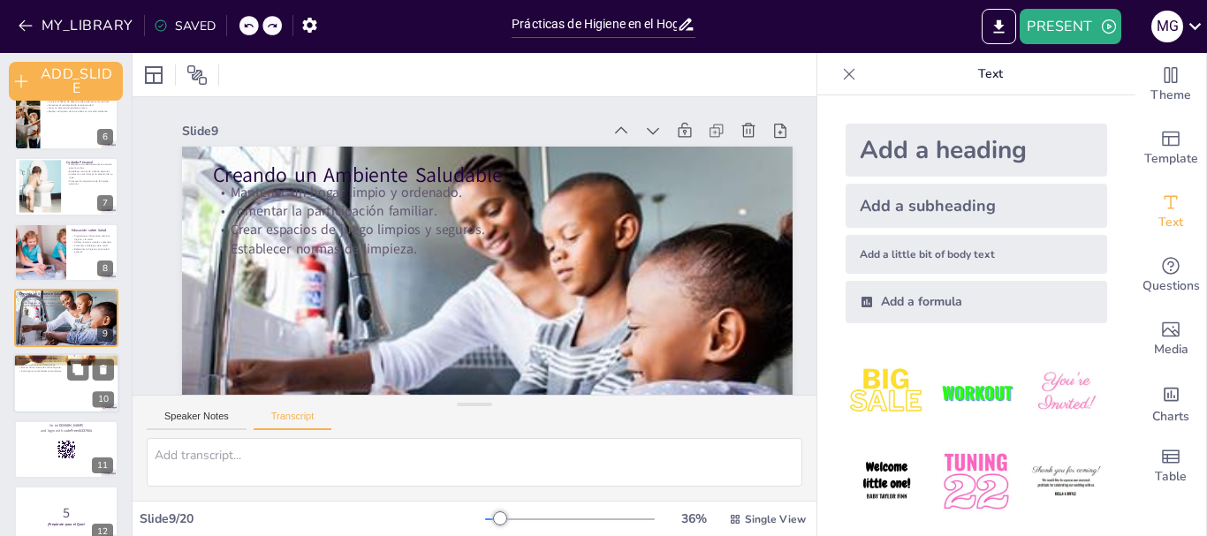
click at [44, 379] on div at bounding box center [66, 384] width 106 height 60
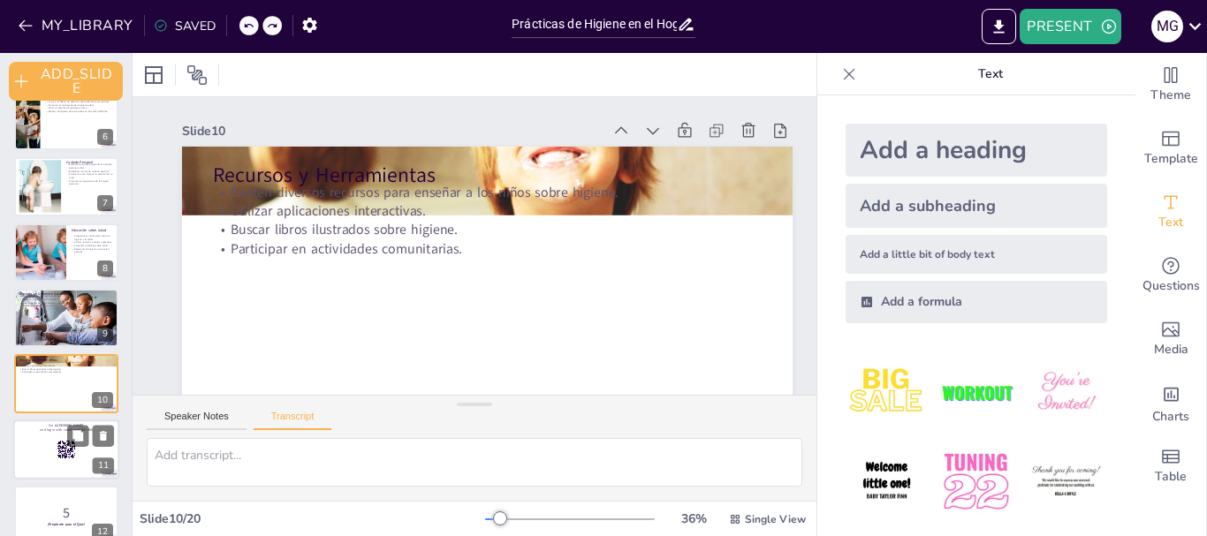
scroll to position [417, 0]
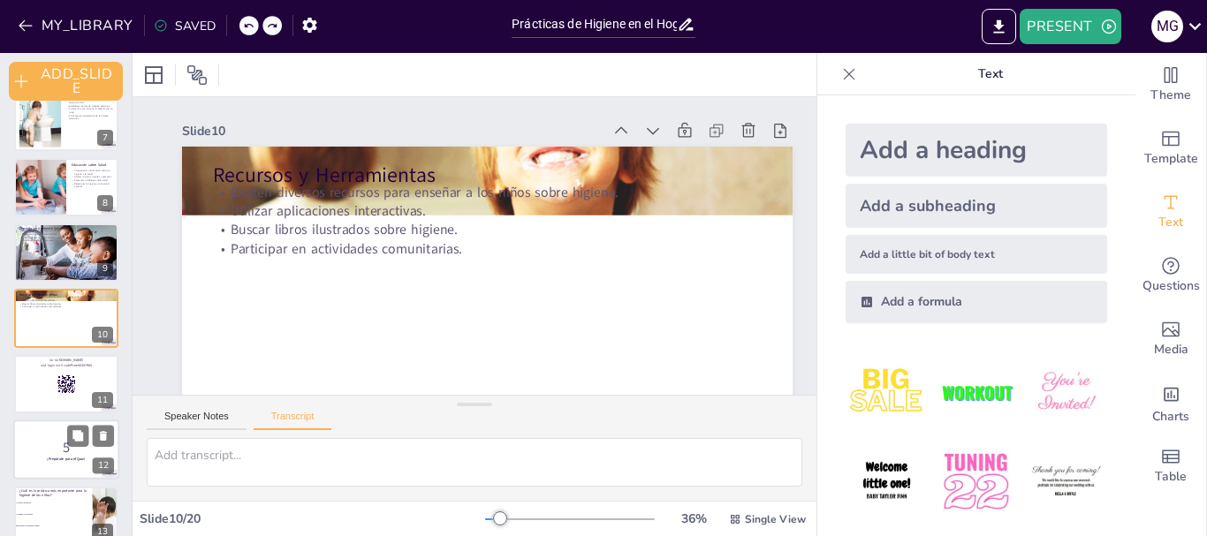
click at [47, 444] on p "5" at bounding box center [66, 447] width 95 height 19
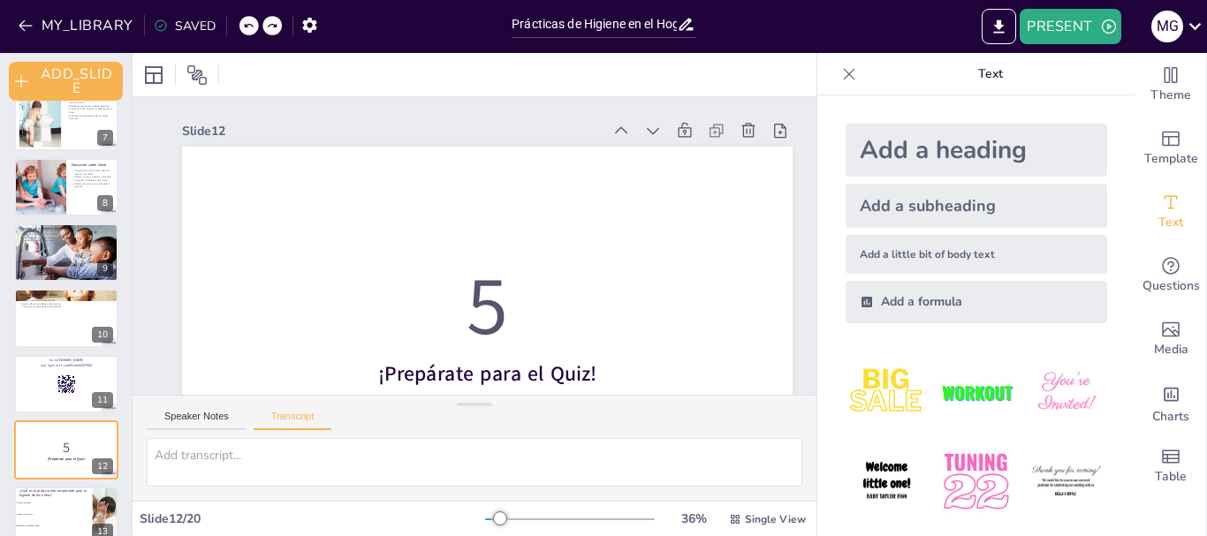
scroll to position [549, 0]
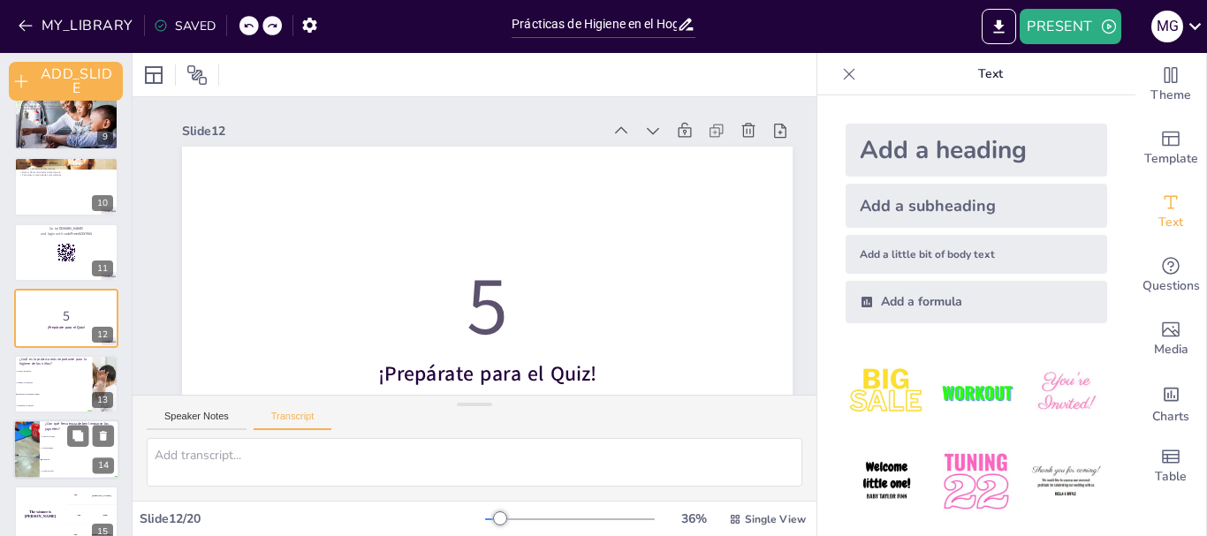
click at [57, 376] on li "Lavarse las manos" at bounding box center [53, 371] width 78 height 11
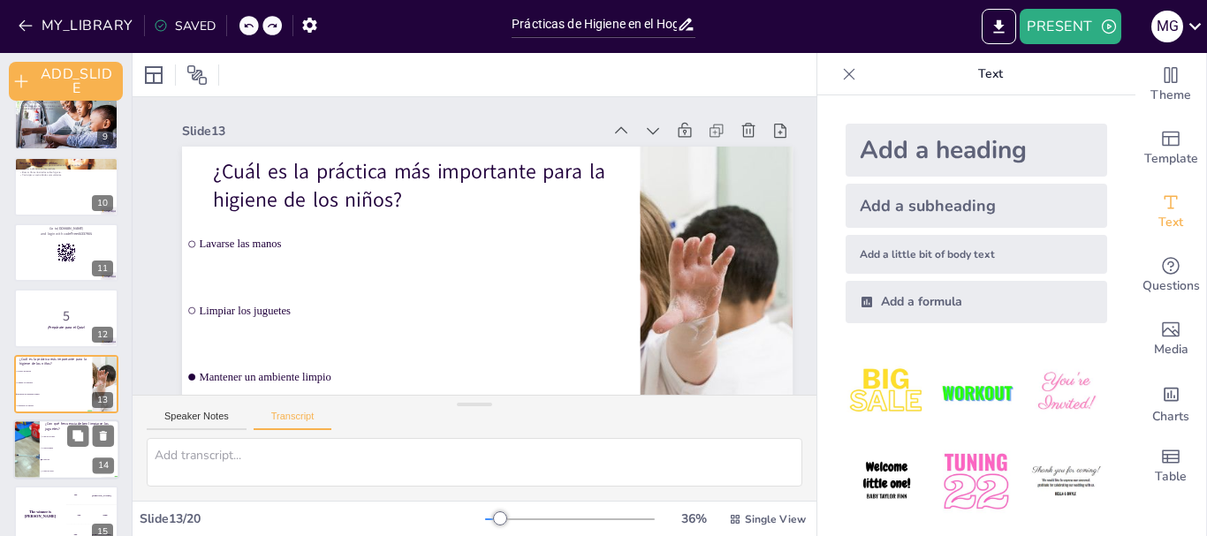
scroll to position [614, 0]
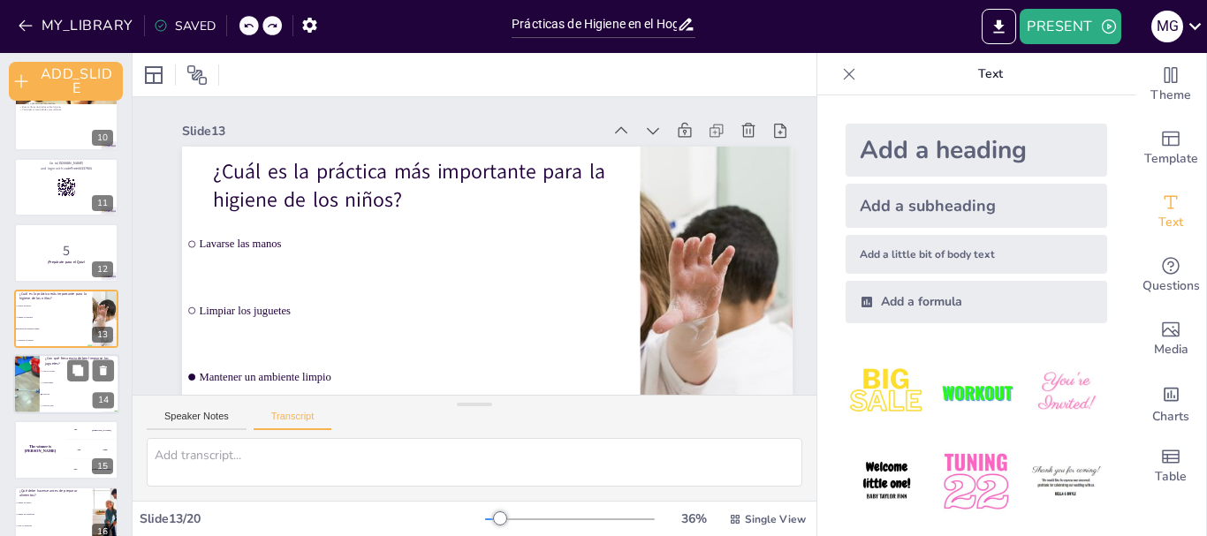
click at [34, 382] on div at bounding box center [26, 384] width 90 height 60
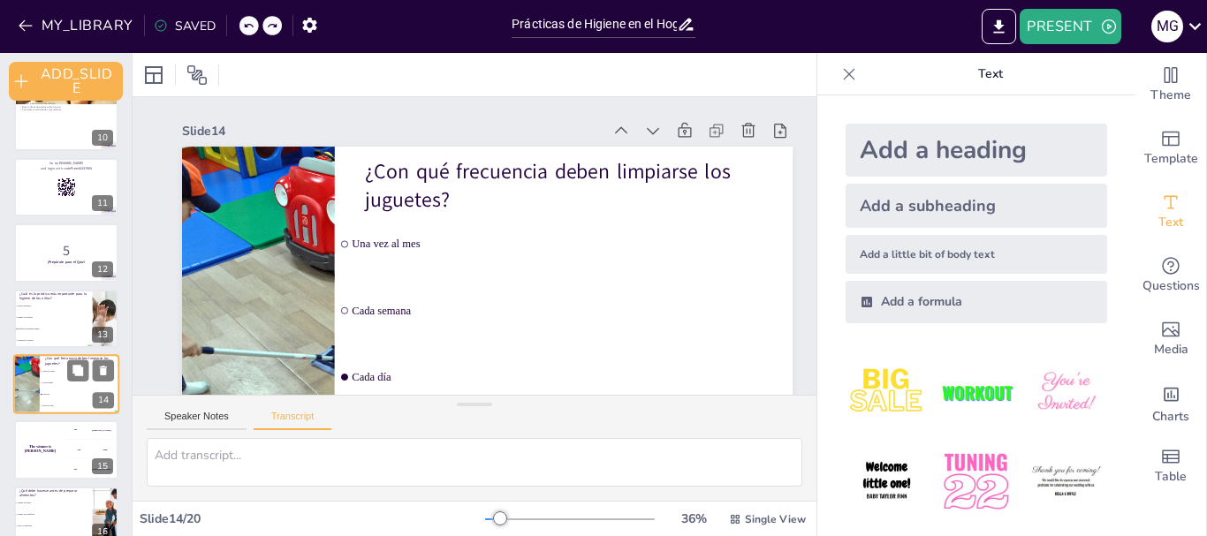
scroll to position [680, 0]
